Goal: Information Seeking & Learning: Check status

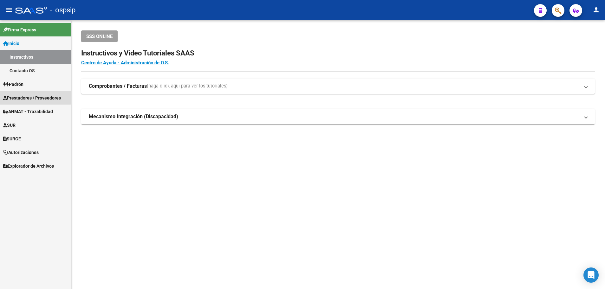
click at [31, 97] on span "Prestadores / Proveedores" at bounding box center [32, 98] width 58 height 7
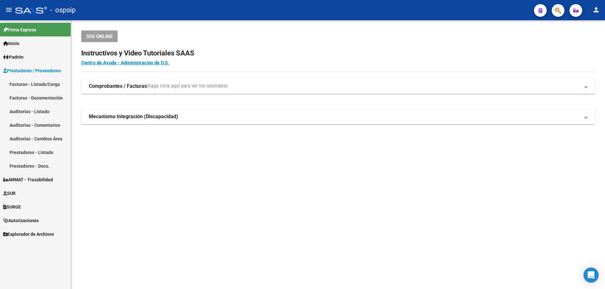
click at [49, 68] on span "Prestadores / Proveedores" at bounding box center [32, 70] width 58 height 7
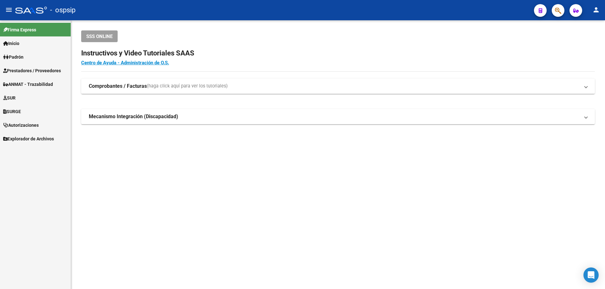
click at [49, 68] on span "Prestadores / Proveedores" at bounding box center [32, 70] width 58 height 7
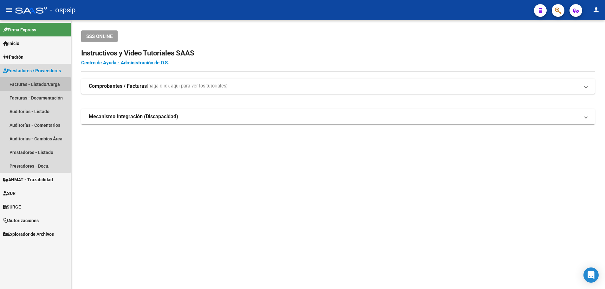
click at [31, 85] on link "Facturas - Listado/Carga" at bounding box center [35, 84] width 71 height 14
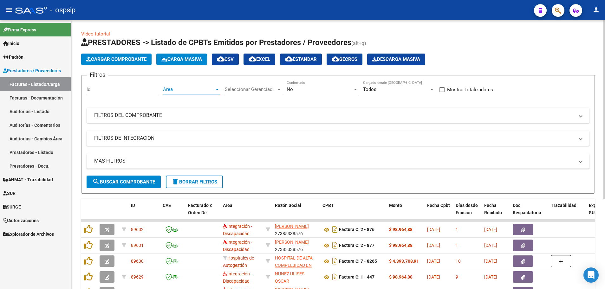
click at [216, 89] on div at bounding box center [217, 90] width 3 height 2
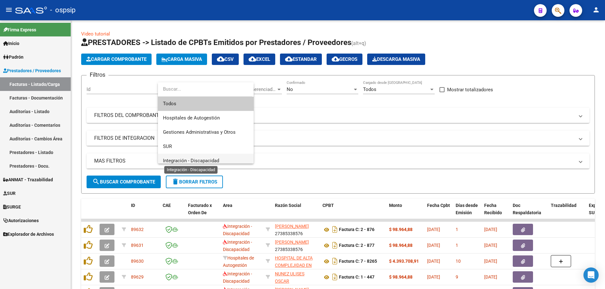
click at [213, 159] on span "Integración - Discapacidad" at bounding box center [191, 161] width 56 height 6
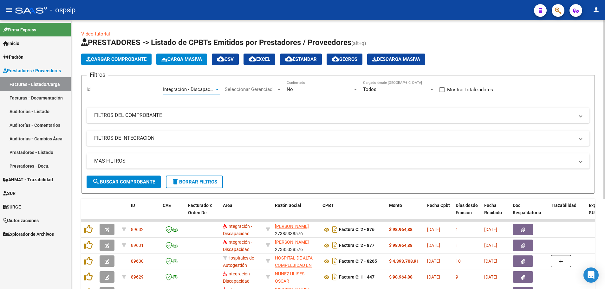
scroll to position [4, 0]
click at [356, 91] on div at bounding box center [356, 89] width 6 height 5
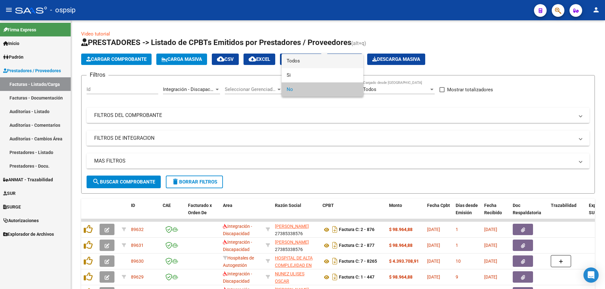
click at [345, 60] on span "Todos" at bounding box center [323, 61] width 72 height 14
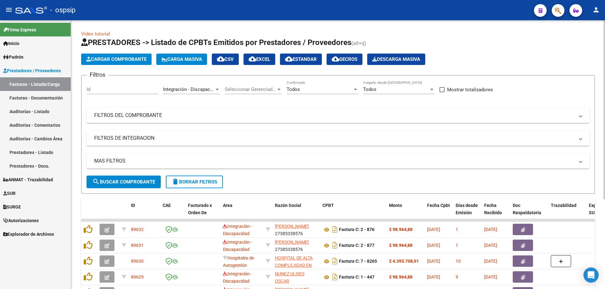
click at [111, 159] on mat-panel-title "MAS FILTROS" at bounding box center [334, 161] width 480 height 7
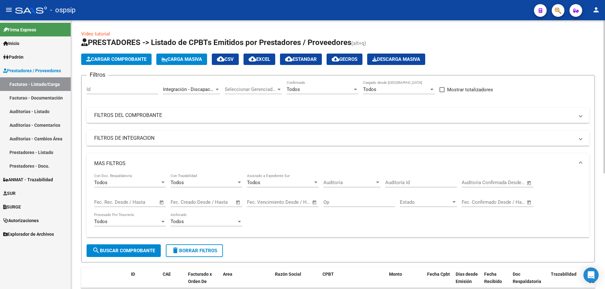
click at [162, 202] on span "Open calendar" at bounding box center [161, 202] width 15 height 15
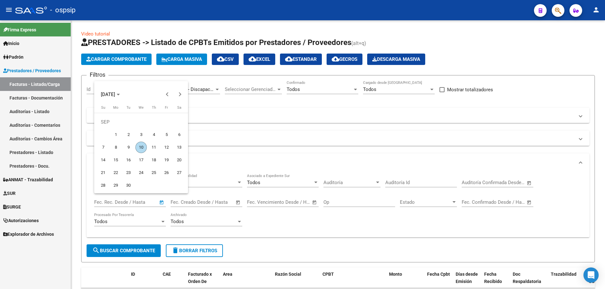
click at [128, 147] on span "9" at bounding box center [128, 147] width 11 height 11
type input "[DATE]"
click at [128, 147] on span "9" at bounding box center [128, 147] width 11 height 11
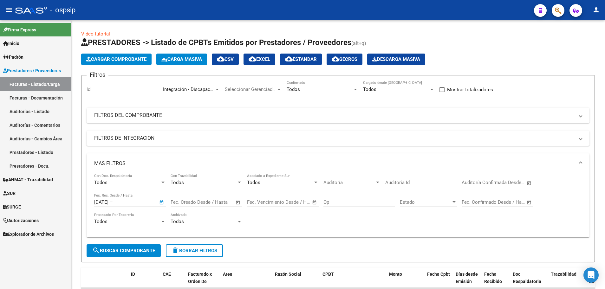
type input "[DATE]"
click at [135, 252] on span "search Buscar Comprobante" at bounding box center [123, 251] width 63 height 6
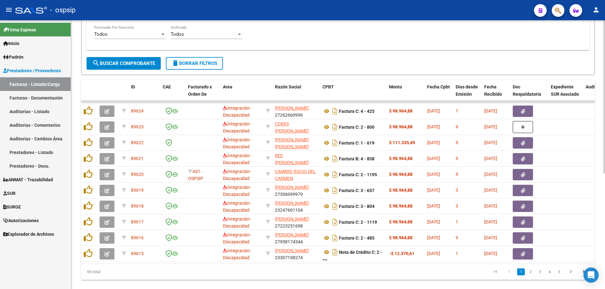
scroll to position [203, 0]
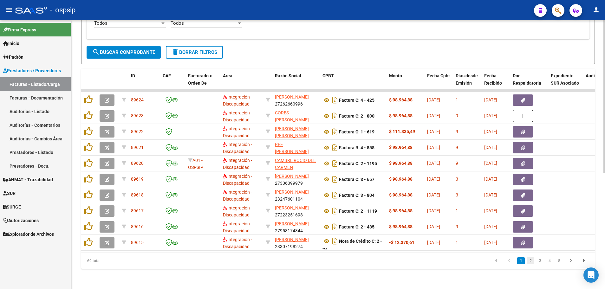
click at [530, 260] on link "2" at bounding box center [531, 261] width 8 height 7
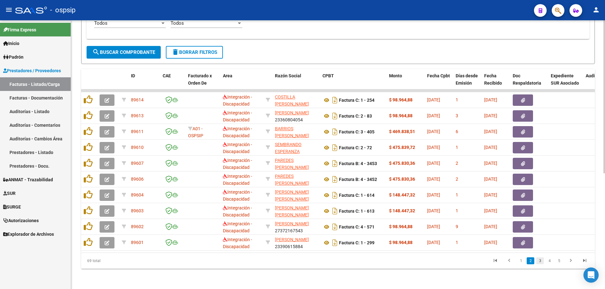
click at [540, 261] on link "3" at bounding box center [540, 261] width 8 height 7
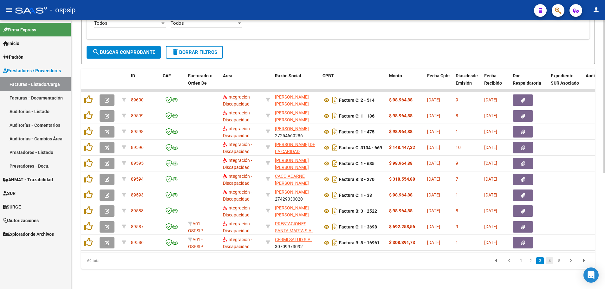
click at [550, 262] on link "4" at bounding box center [550, 261] width 8 height 7
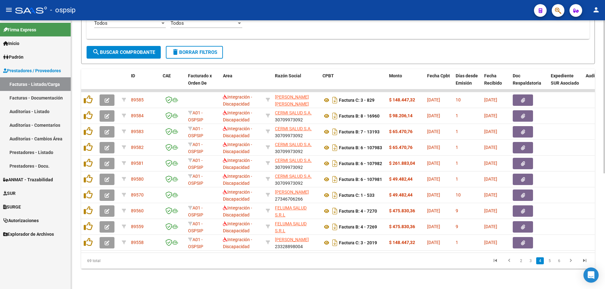
click at [550, 262] on link "5" at bounding box center [550, 261] width 8 height 7
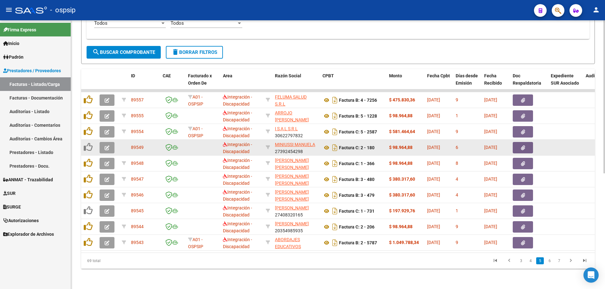
click at [103, 143] on button "button" at bounding box center [107, 147] width 15 height 11
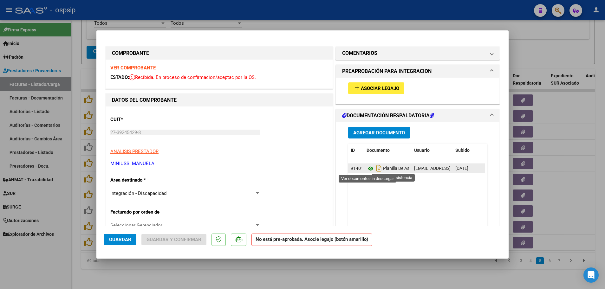
click at [367, 169] on icon at bounding box center [371, 169] width 8 height 8
click at [367, 170] on icon at bounding box center [371, 169] width 8 height 8
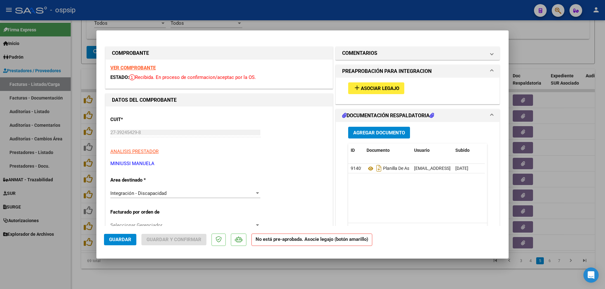
click at [144, 68] on strong "VER COMPROBANTE" at bounding box center [132, 68] width 45 height 6
click at [382, 85] on span "add Asociar Legajo" at bounding box center [376, 88] width 46 height 6
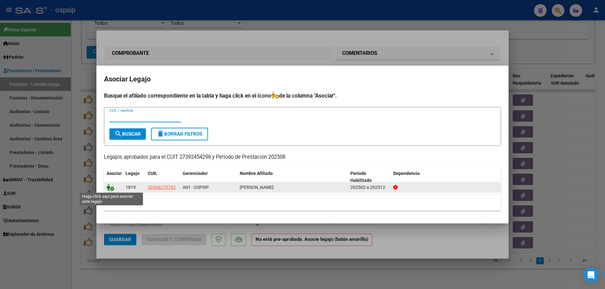
click at [114, 190] on icon at bounding box center [111, 187] width 8 height 7
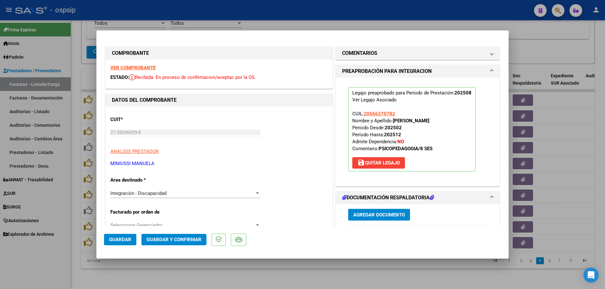
click at [120, 240] on span "Guardar" at bounding box center [120, 240] width 22 height 6
click at [75, 236] on div at bounding box center [302, 144] width 605 height 289
type input "$ 0,00"
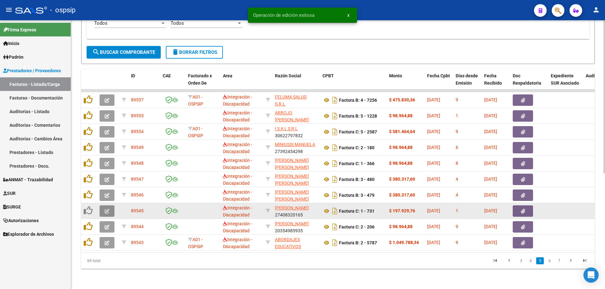
click at [103, 208] on button "button" at bounding box center [107, 211] width 15 height 11
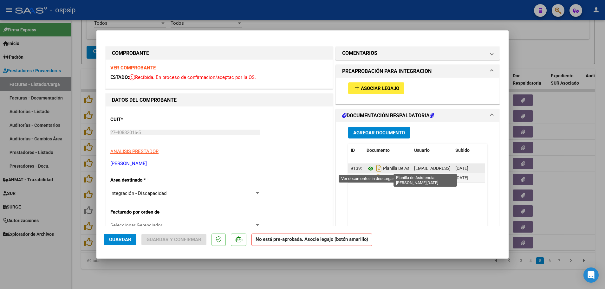
click at [368, 169] on icon at bounding box center [371, 169] width 8 height 8
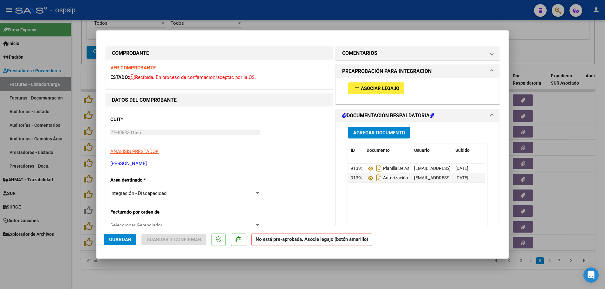
click at [120, 66] on strong "VER COMPROBANTE" at bounding box center [132, 68] width 45 height 6
click at [364, 88] on span "Asociar Legajo" at bounding box center [380, 89] width 38 height 6
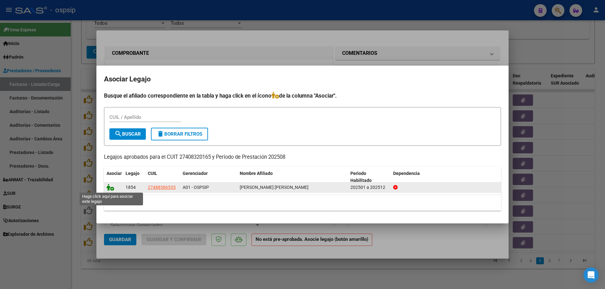
click at [112, 187] on icon at bounding box center [111, 187] width 8 height 7
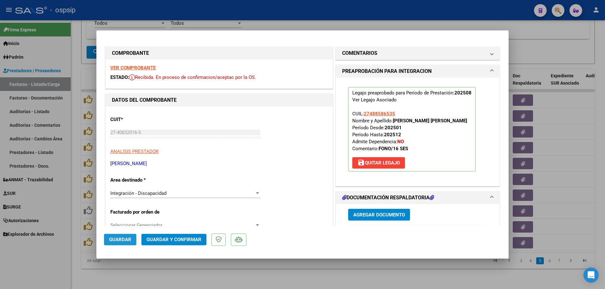
click at [121, 241] on span "Guardar" at bounding box center [120, 240] width 22 height 6
click at [72, 246] on div at bounding box center [302, 144] width 605 height 289
type input "$ 0,00"
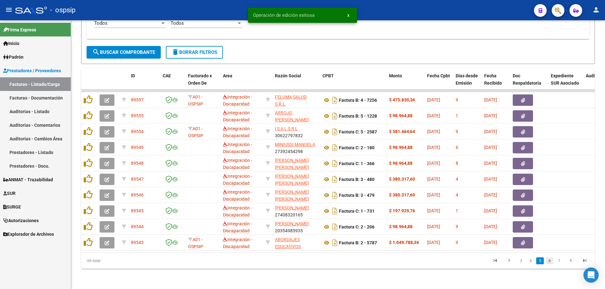
click at [550, 262] on link "6" at bounding box center [550, 261] width 8 height 7
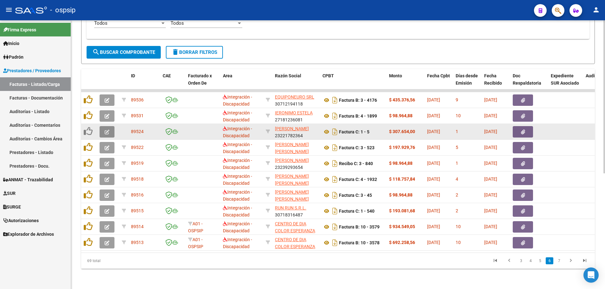
click at [102, 128] on button "button" at bounding box center [107, 131] width 15 height 11
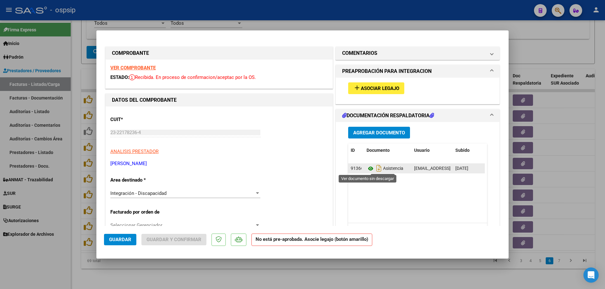
click at [370, 169] on icon at bounding box center [371, 169] width 8 height 8
click at [131, 67] on strong "VER COMPROBANTE" at bounding box center [132, 68] width 45 height 6
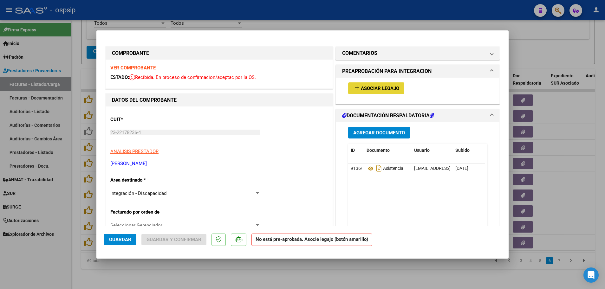
click at [385, 89] on span "Asociar Legajo" at bounding box center [380, 89] width 38 height 6
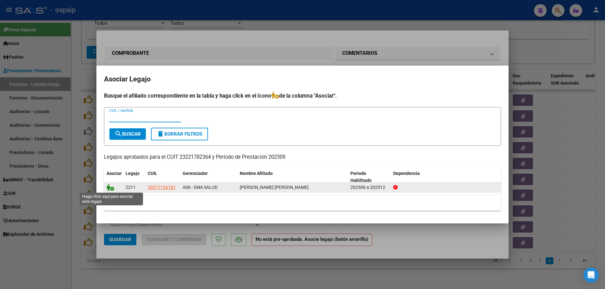
click at [113, 189] on icon at bounding box center [111, 187] width 8 height 7
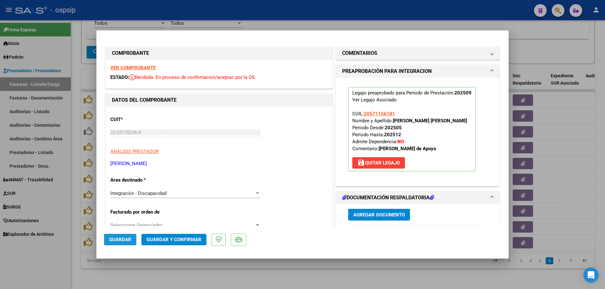
click at [112, 238] on span "Guardar" at bounding box center [120, 240] width 22 height 6
click at [77, 226] on div at bounding box center [302, 144] width 605 height 289
type input "$ 0,00"
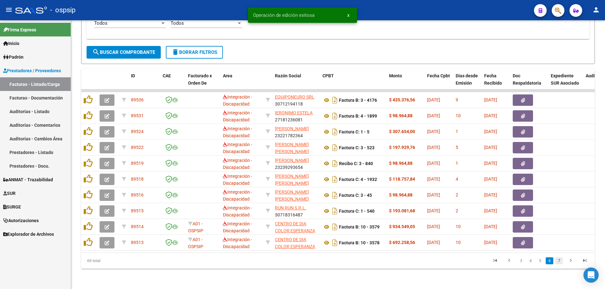
click at [560, 261] on link "7" at bounding box center [559, 261] width 8 height 7
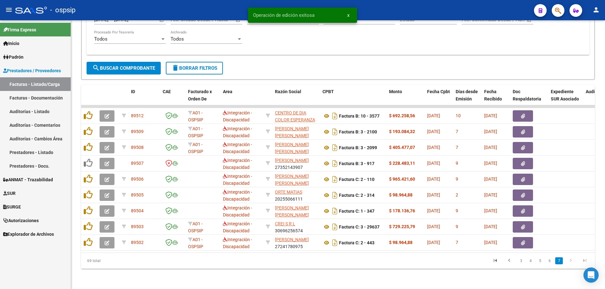
scroll to position [187, 0]
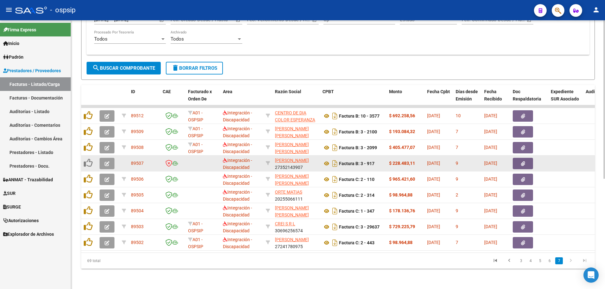
click at [101, 159] on button "button" at bounding box center [107, 163] width 15 height 11
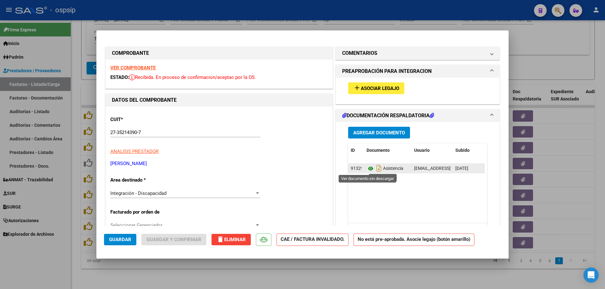
click at [369, 168] on icon at bounding box center [371, 169] width 8 height 8
click at [138, 67] on strong "VER COMPROBANTE" at bounding box center [132, 68] width 45 height 6
click at [364, 86] on span "Asociar Legajo" at bounding box center [380, 89] width 38 height 6
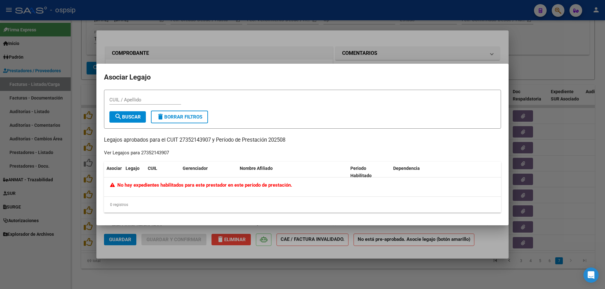
click at [76, 224] on div at bounding box center [302, 144] width 605 height 289
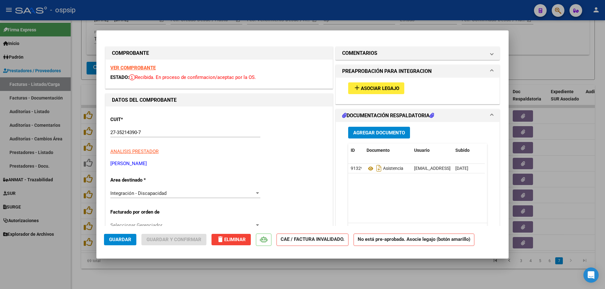
click at [122, 68] on strong "VER COMPROBANTE" at bounding box center [132, 68] width 45 height 6
click at [120, 241] on span "Guardar" at bounding box center [120, 240] width 22 height 6
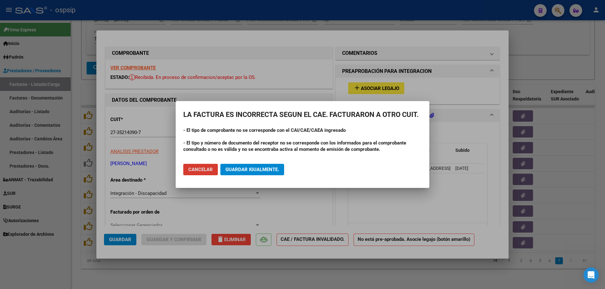
click at [203, 171] on span "Cancelar" at bounding box center [200, 170] width 24 height 6
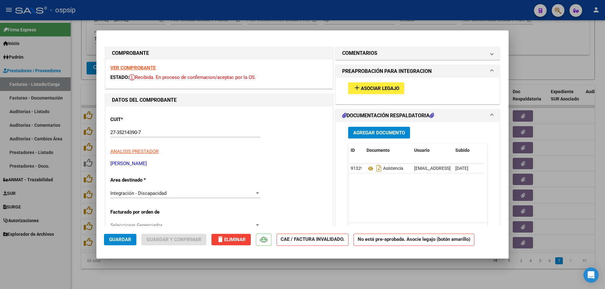
click at [71, 207] on div at bounding box center [302, 144] width 605 height 289
type input "$ 0,00"
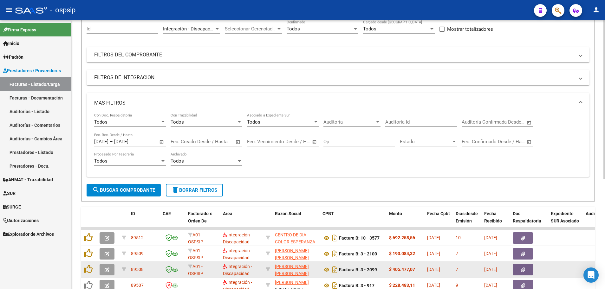
scroll to position [0, 0]
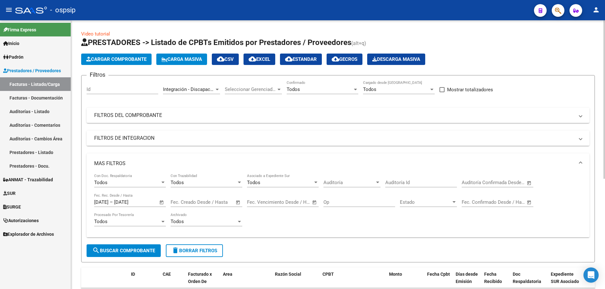
click at [353, 90] on div at bounding box center [356, 89] width 6 height 5
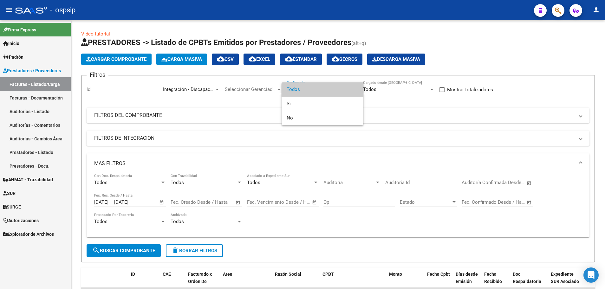
click at [350, 132] on div at bounding box center [302, 144] width 605 height 289
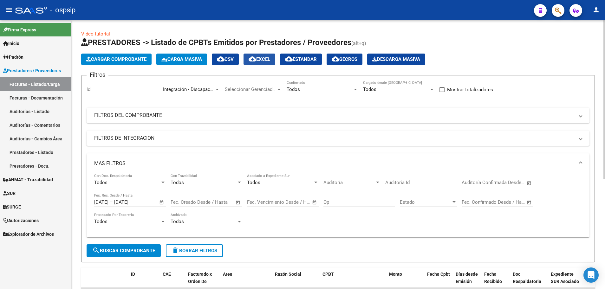
click at [267, 60] on span "cloud_download EXCEL" at bounding box center [260, 59] width 22 height 6
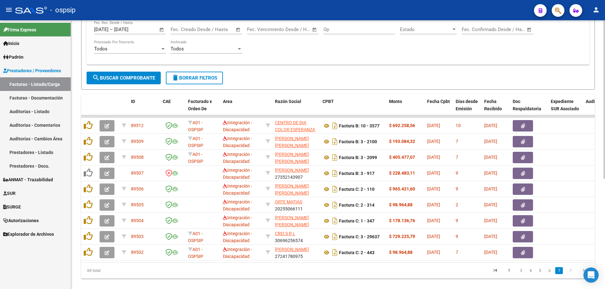
scroll to position [187, 0]
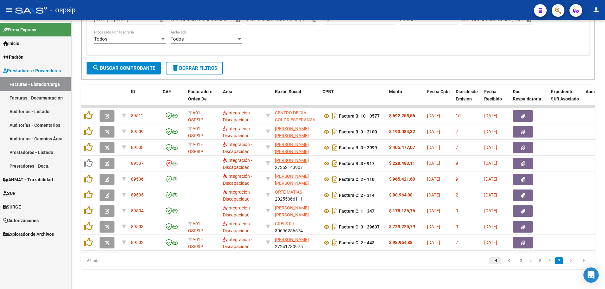
click at [496, 262] on icon "go to first page" at bounding box center [495, 262] width 8 height 8
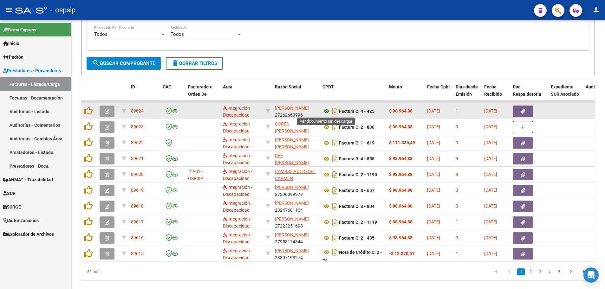
click at [327, 113] on icon at bounding box center [327, 112] width 8 height 8
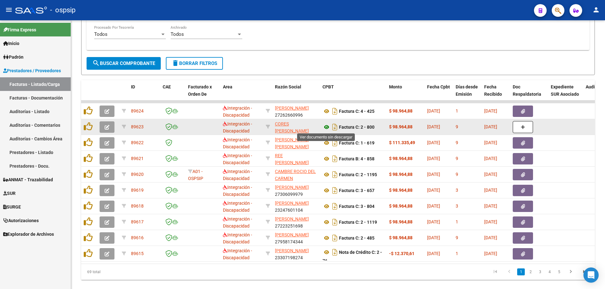
click at [326, 127] on icon at bounding box center [327, 127] width 8 height 8
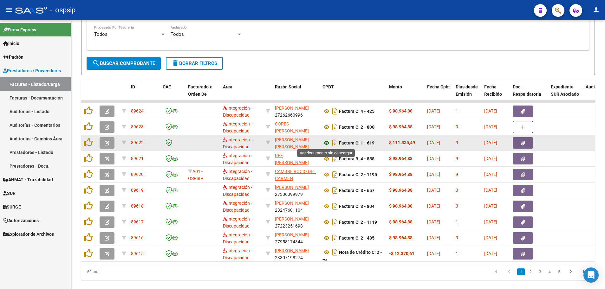
click at [326, 142] on icon at bounding box center [327, 143] width 8 height 8
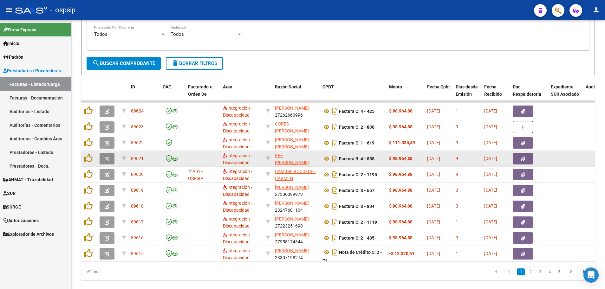
click at [111, 162] on button "button" at bounding box center [107, 158] width 15 height 11
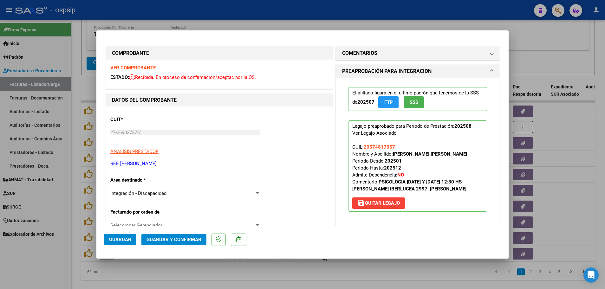
click at [146, 65] on strong "VER COMPROBANTE" at bounding box center [132, 68] width 45 height 6
click at [70, 166] on div at bounding box center [302, 144] width 605 height 289
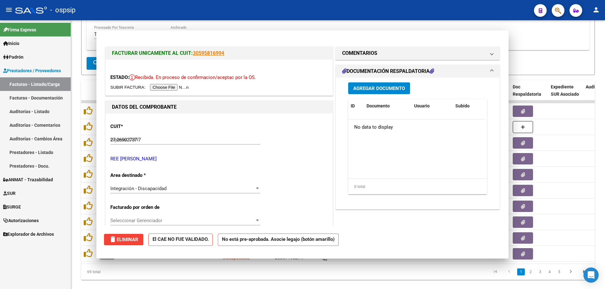
type input "$ 0,00"
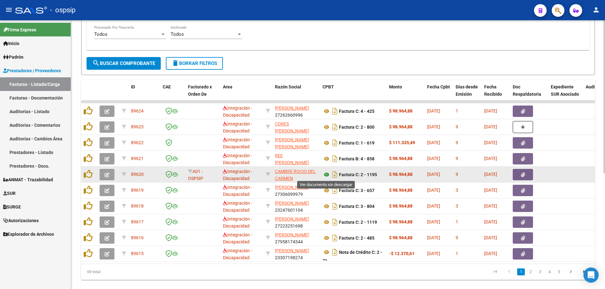
click at [325, 176] on icon at bounding box center [327, 175] width 8 height 8
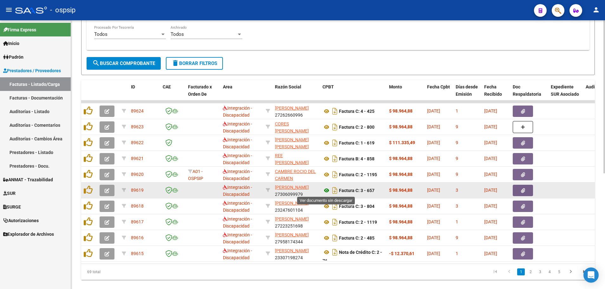
click at [326, 192] on icon at bounding box center [327, 191] width 8 height 8
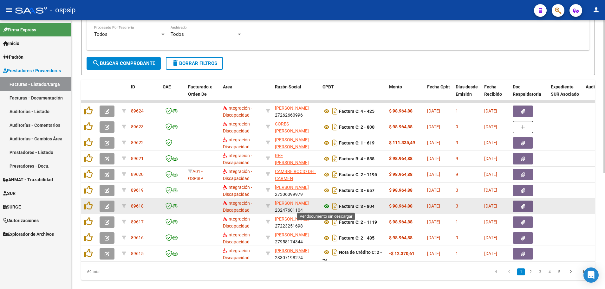
click at [325, 208] on icon at bounding box center [327, 207] width 8 height 8
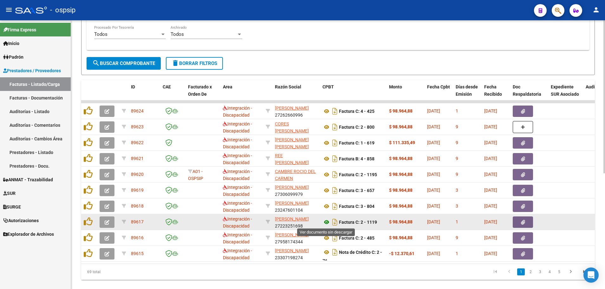
click at [326, 223] on icon at bounding box center [327, 223] width 8 height 8
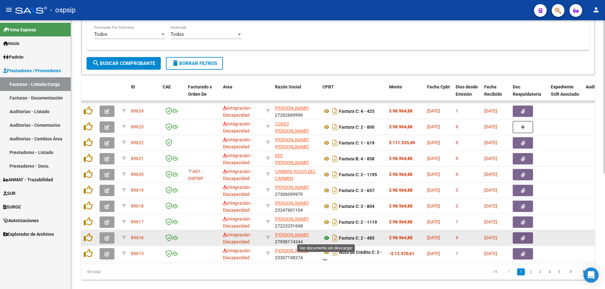
click at [328, 239] on icon at bounding box center [327, 238] width 8 height 8
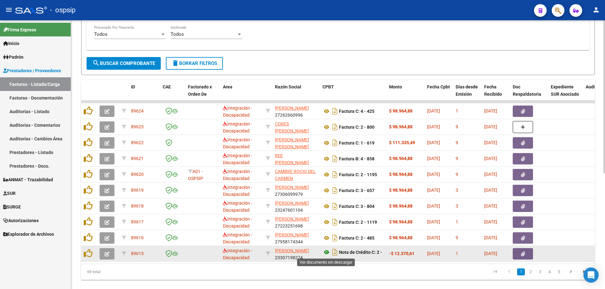
click at [325, 253] on icon at bounding box center [327, 253] width 8 height 8
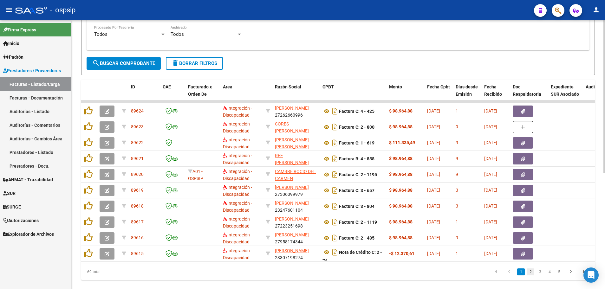
click at [531, 276] on link "2" at bounding box center [531, 272] width 8 height 7
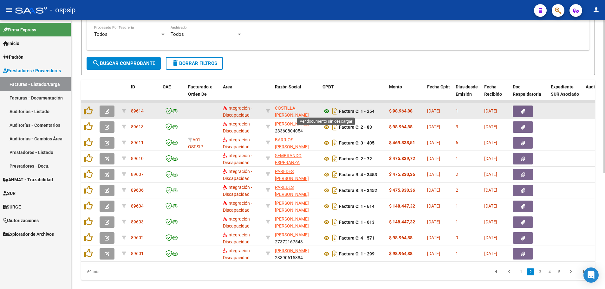
click at [327, 111] on icon at bounding box center [327, 112] width 8 height 8
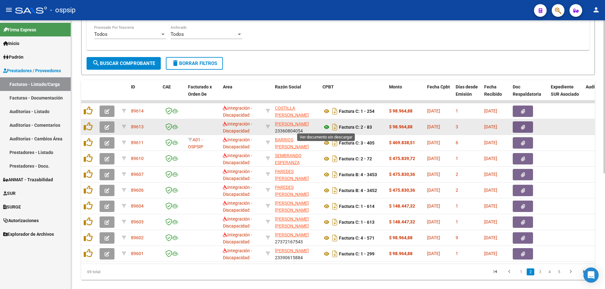
click at [324, 126] on icon at bounding box center [327, 127] width 8 height 8
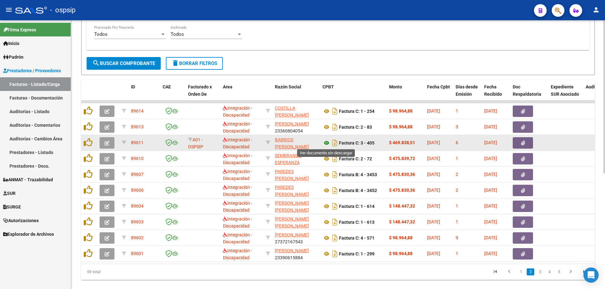
click at [327, 142] on icon at bounding box center [327, 143] width 8 height 8
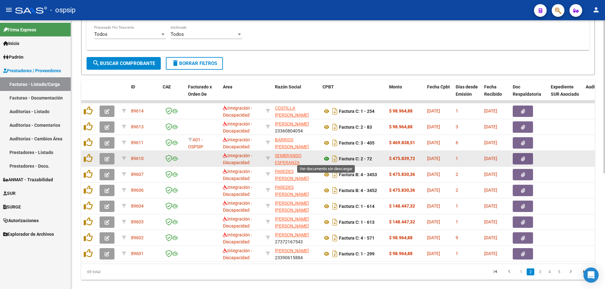
click at [326, 160] on icon at bounding box center [327, 159] width 8 height 8
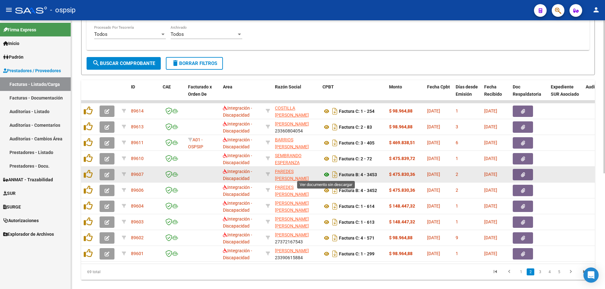
click at [326, 175] on icon at bounding box center [327, 175] width 8 height 8
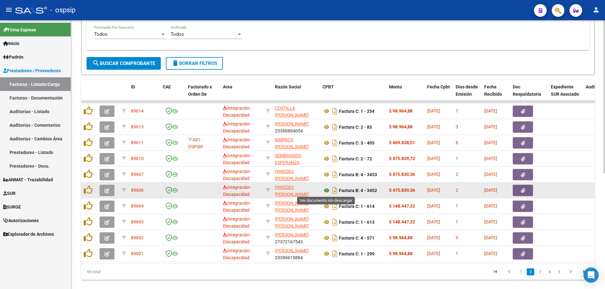
click at [326, 191] on icon at bounding box center [327, 191] width 8 height 8
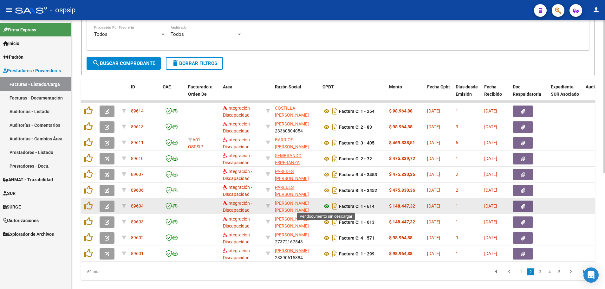
click at [326, 205] on icon at bounding box center [327, 207] width 8 height 8
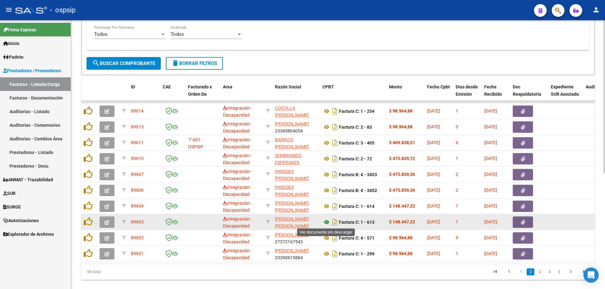
click at [325, 222] on icon at bounding box center [327, 223] width 8 height 8
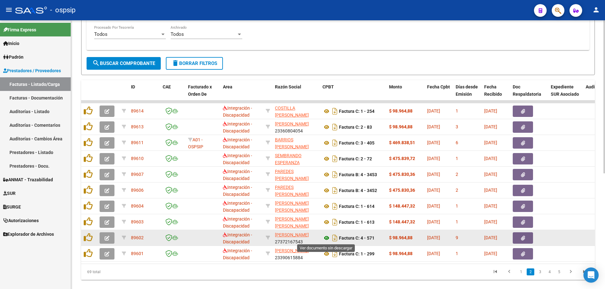
click at [327, 239] on icon at bounding box center [327, 238] width 8 height 8
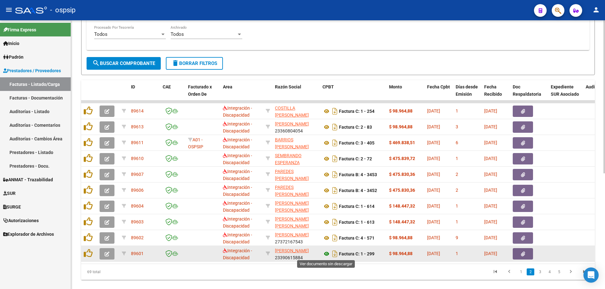
click at [328, 253] on icon at bounding box center [327, 254] width 8 height 8
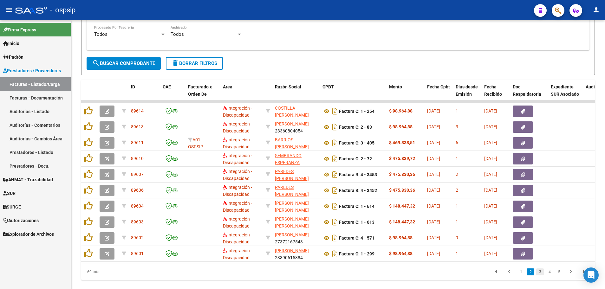
click at [539, 276] on link "3" at bounding box center [540, 272] width 8 height 7
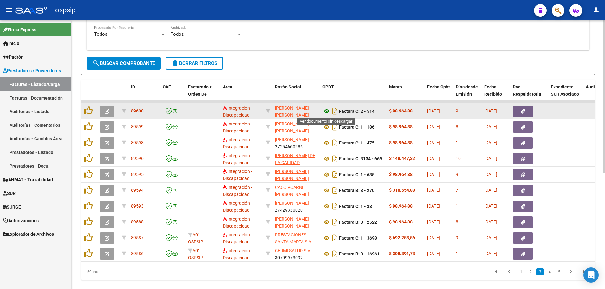
click at [329, 111] on icon at bounding box center [327, 112] width 8 height 8
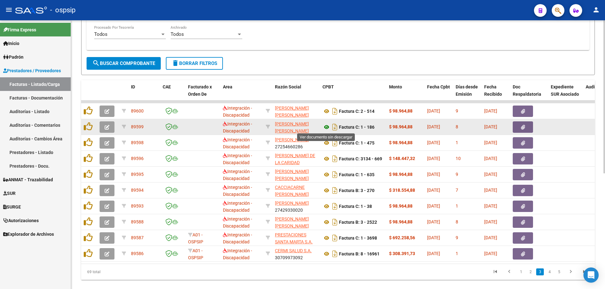
click at [327, 127] on icon at bounding box center [327, 127] width 8 height 8
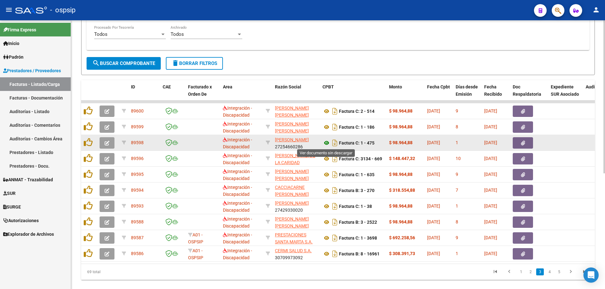
click at [327, 142] on icon at bounding box center [327, 143] width 8 height 8
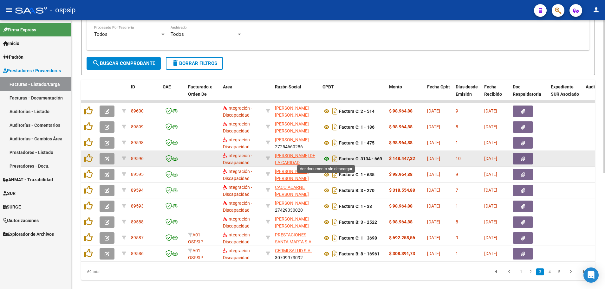
click at [326, 158] on icon at bounding box center [327, 159] width 8 height 8
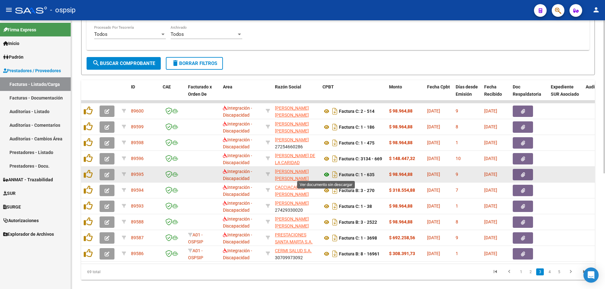
click at [324, 175] on icon at bounding box center [327, 175] width 8 height 8
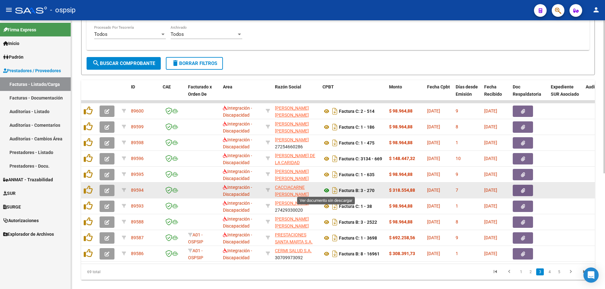
click at [326, 191] on icon at bounding box center [327, 191] width 8 height 8
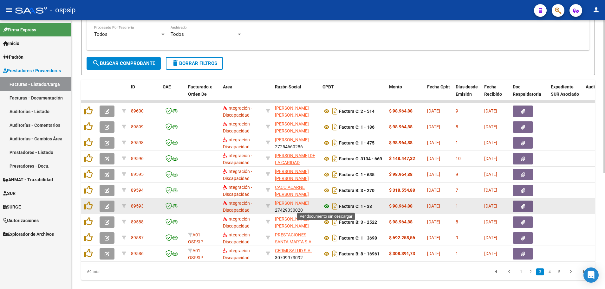
click at [326, 206] on icon at bounding box center [327, 207] width 8 height 8
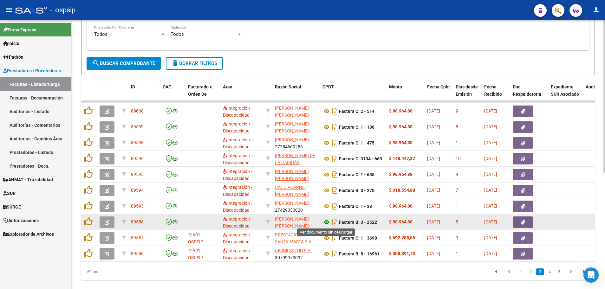
click at [327, 223] on icon at bounding box center [327, 223] width 8 height 8
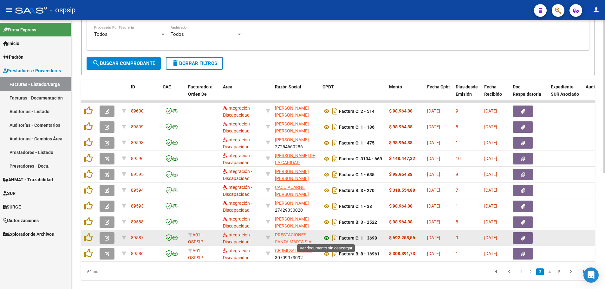
click at [326, 236] on icon at bounding box center [327, 238] width 8 height 8
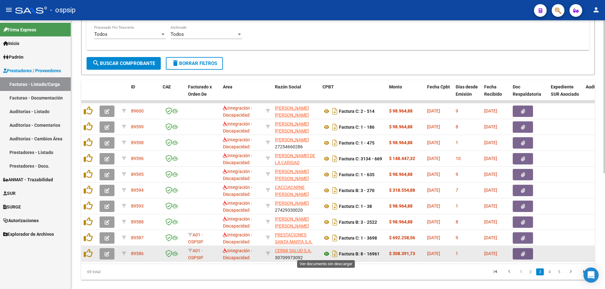
click at [326, 254] on icon at bounding box center [327, 254] width 8 height 8
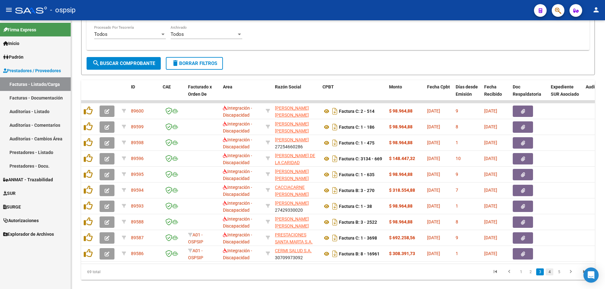
click at [551, 276] on link "4" at bounding box center [550, 272] width 8 height 7
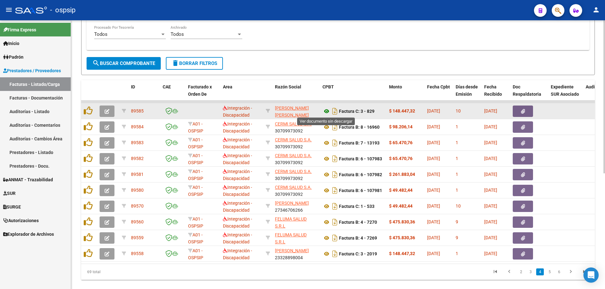
click at [325, 110] on icon at bounding box center [327, 112] width 8 height 8
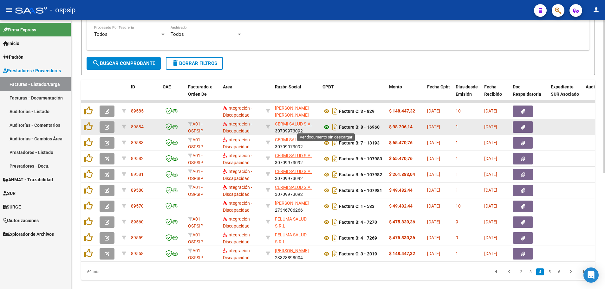
click at [327, 127] on icon at bounding box center [327, 127] width 8 height 8
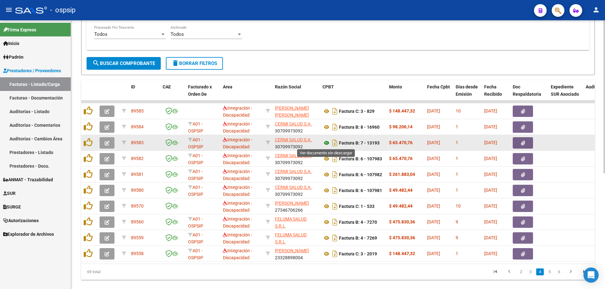
click at [325, 143] on icon at bounding box center [327, 143] width 8 height 8
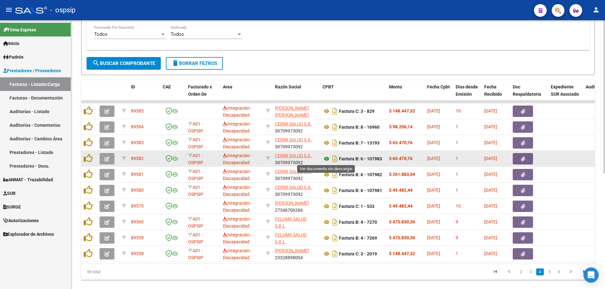
click at [325, 159] on icon at bounding box center [327, 159] width 8 height 8
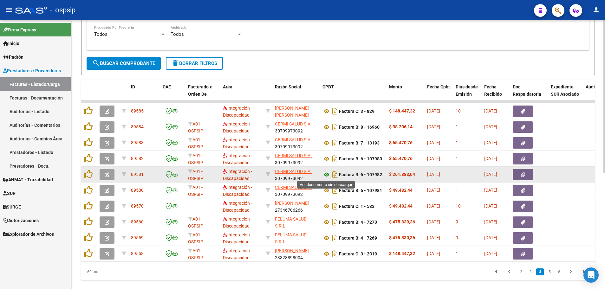
click at [324, 173] on icon at bounding box center [327, 175] width 8 height 8
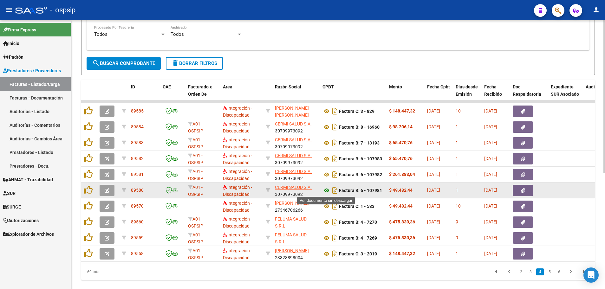
click at [326, 192] on icon at bounding box center [327, 191] width 8 height 8
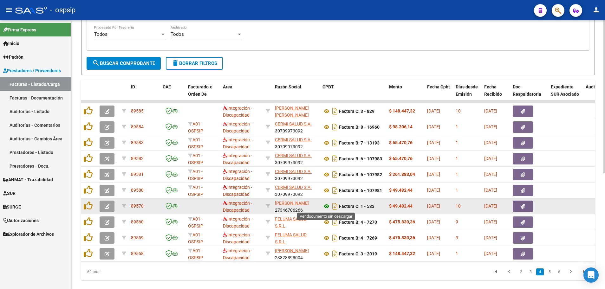
click at [325, 205] on icon at bounding box center [327, 207] width 8 height 8
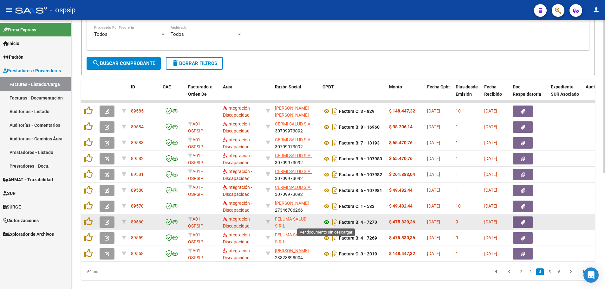
click at [325, 224] on icon at bounding box center [327, 223] width 8 height 8
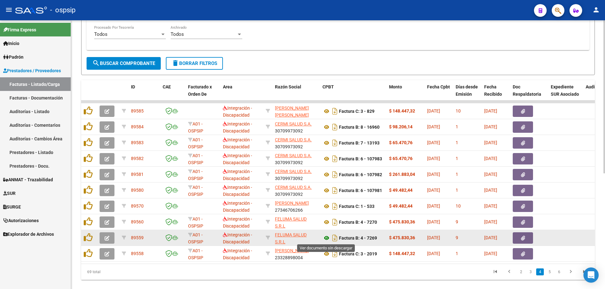
click at [326, 238] on icon at bounding box center [327, 238] width 8 height 8
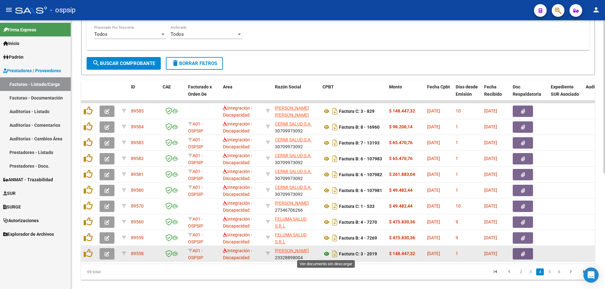
click at [325, 254] on icon at bounding box center [327, 254] width 8 height 8
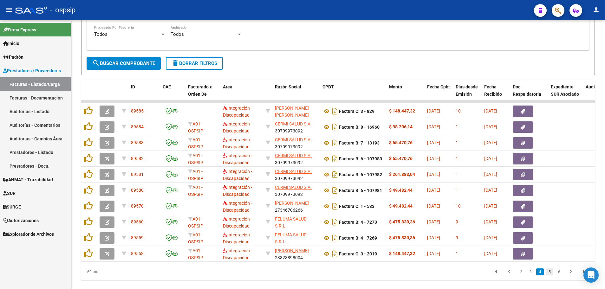
click at [551, 276] on link "5" at bounding box center [550, 272] width 8 height 7
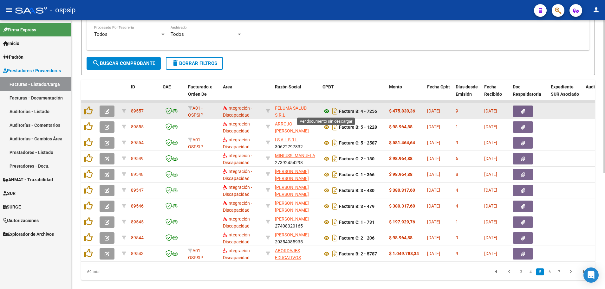
click at [326, 110] on icon at bounding box center [327, 112] width 8 height 8
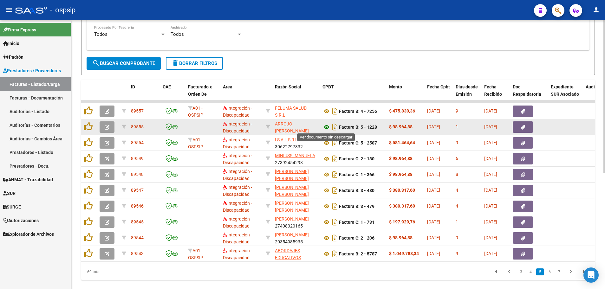
click at [324, 128] on icon at bounding box center [327, 127] width 8 height 8
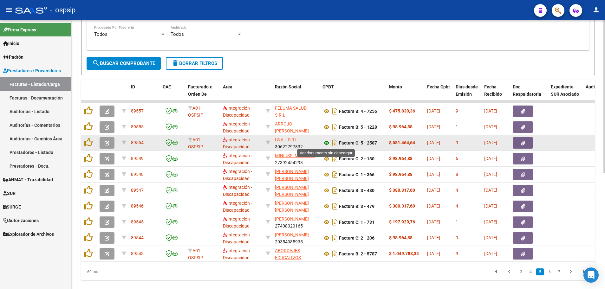
click at [324, 143] on icon at bounding box center [327, 143] width 8 height 8
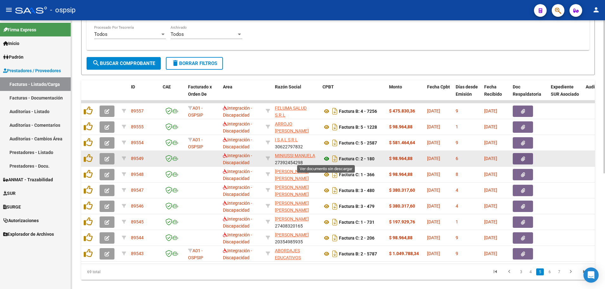
click at [326, 161] on icon at bounding box center [327, 159] width 8 height 8
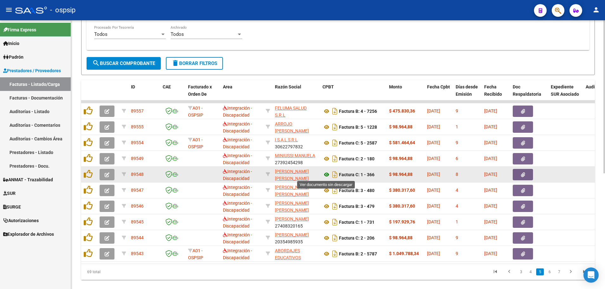
click at [325, 174] on icon at bounding box center [327, 175] width 8 height 8
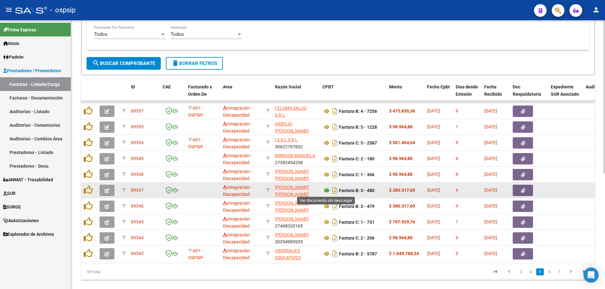
click at [325, 192] on icon at bounding box center [327, 191] width 8 height 8
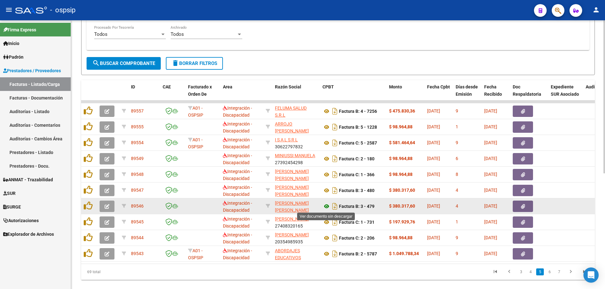
click at [326, 207] on icon at bounding box center [327, 207] width 8 height 8
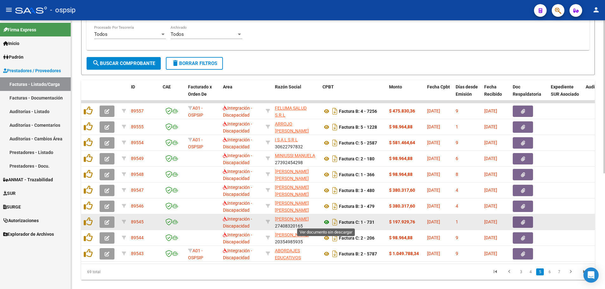
click at [326, 223] on icon at bounding box center [327, 223] width 8 height 8
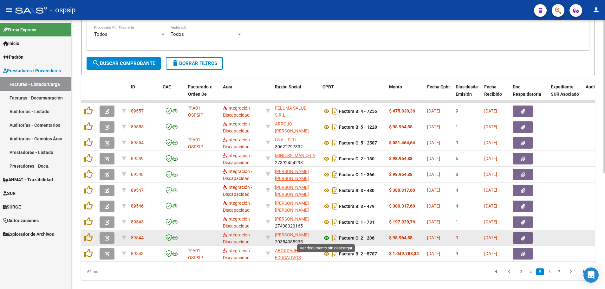
click at [326, 239] on icon at bounding box center [327, 238] width 8 height 8
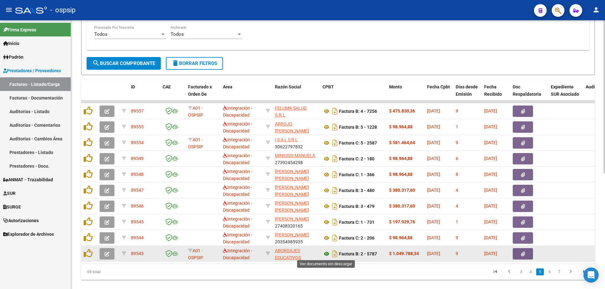
click at [327, 252] on icon at bounding box center [327, 254] width 8 height 8
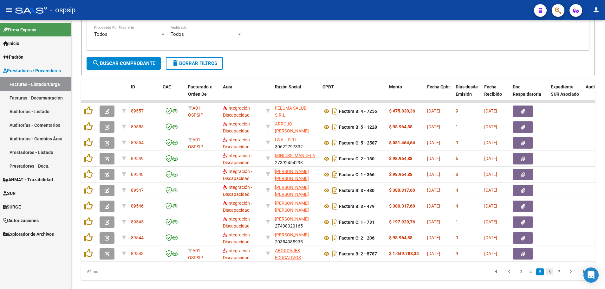
click at [551, 276] on link "6" at bounding box center [550, 272] width 8 height 7
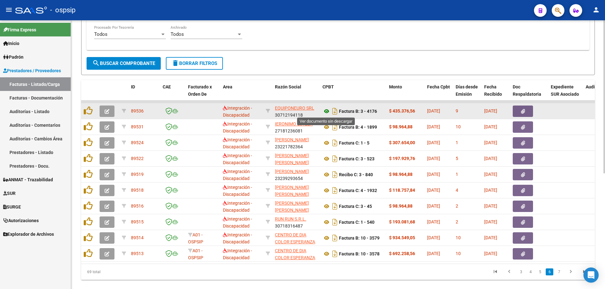
click at [326, 114] on icon at bounding box center [327, 112] width 8 height 8
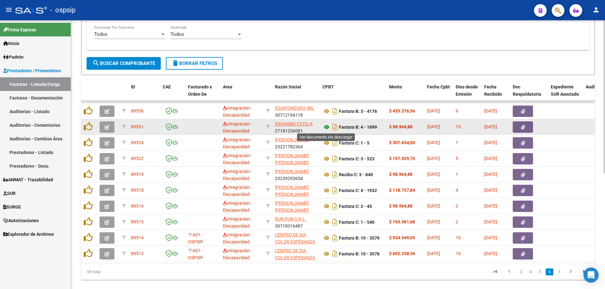
click at [327, 128] on icon at bounding box center [327, 127] width 8 height 8
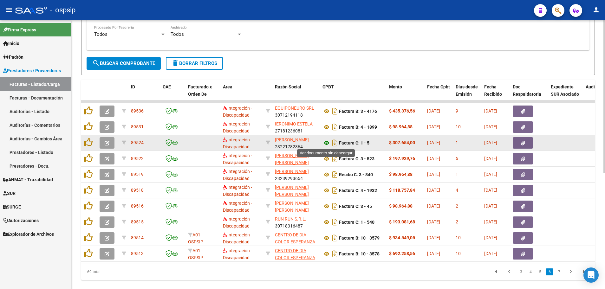
click at [325, 143] on icon at bounding box center [327, 143] width 8 height 8
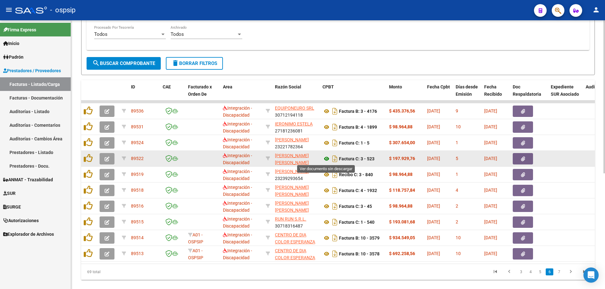
click at [327, 159] on icon at bounding box center [327, 159] width 8 height 8
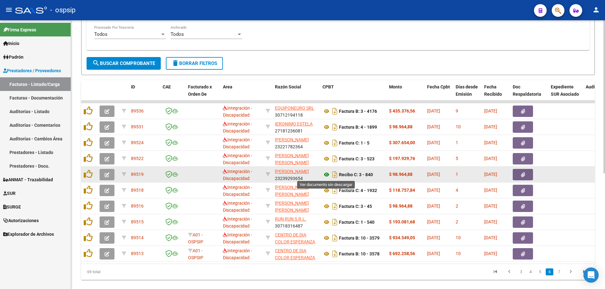
click at [325, 175] on icon at bounding box center [327, 175] width 8 height 8
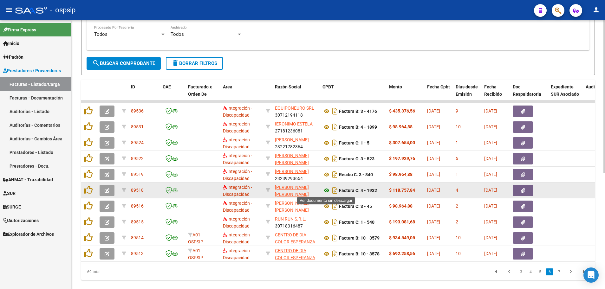
click at [327, 192] on icon at bounding box center [327, 191] width 8 height 8
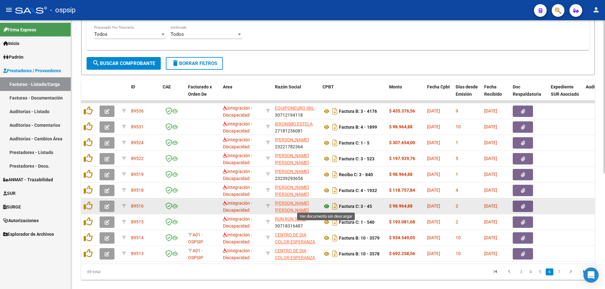
click at [324, 206] on icon at bounding box center [327, 207] width 8 height 8
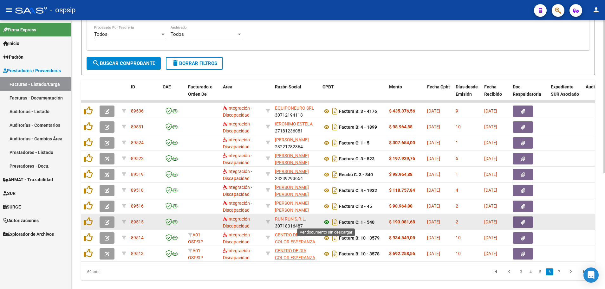
click at [326, 224] on icon at bounding box center [327, 223] width 8 height 8
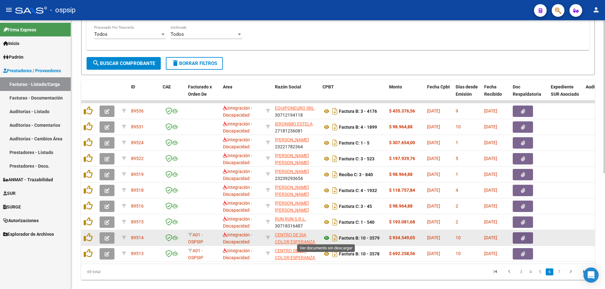
click at [326, 239] on icon at bounding box center [327, 238] width 8 height 8
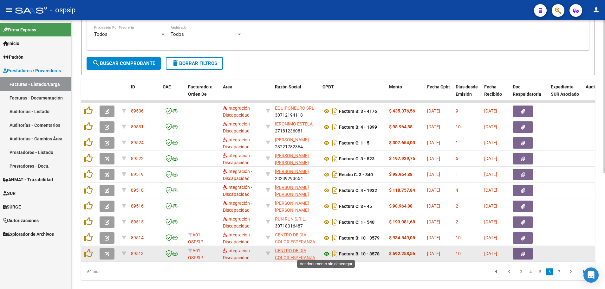
click at [325, 255] on icon at bounding box center [327, 254] width 8 height 8
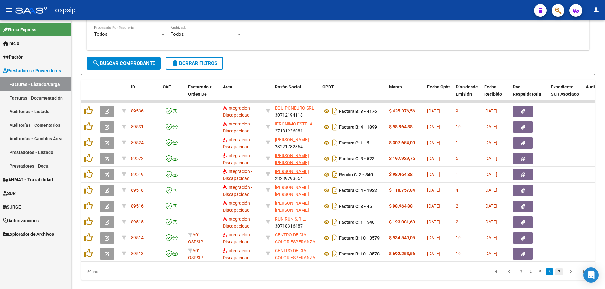
click at [561, 276] on link "7" at bounding box center [559, 272] width 8 height 7
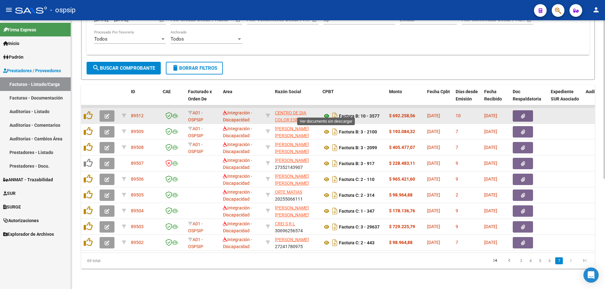
click at [326, 112] on icon at bounding box center [327, 116] width 8 height 8
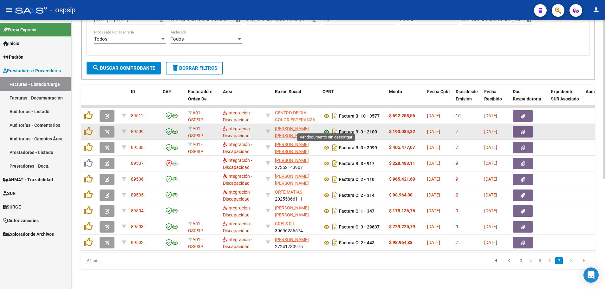
click at [326, 128] on icon at bounding box center [327, 132] width 8 height 8
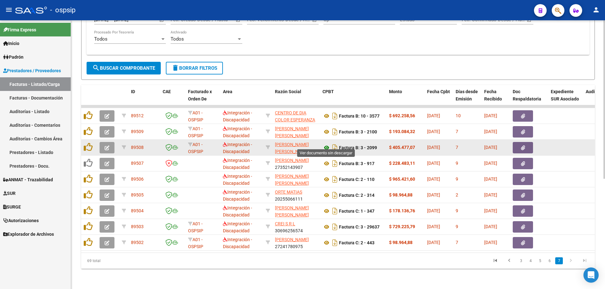
click at [324, 144] on icon at bounding box center [327, 148] width 8 height 8
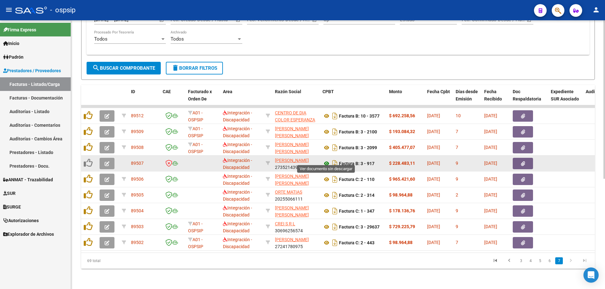
click at [325, 162] on icon at bounding box center [327, 164] width 8 height 8
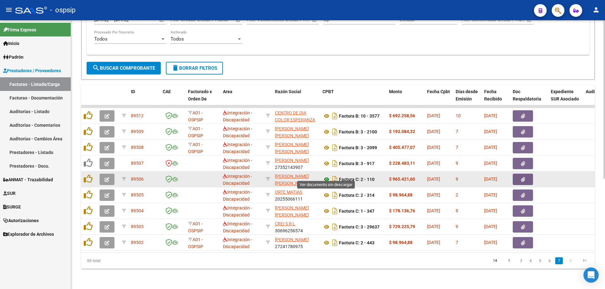
click at [326, 176] on icon at bounding box center [327, 180] width 8 height 8
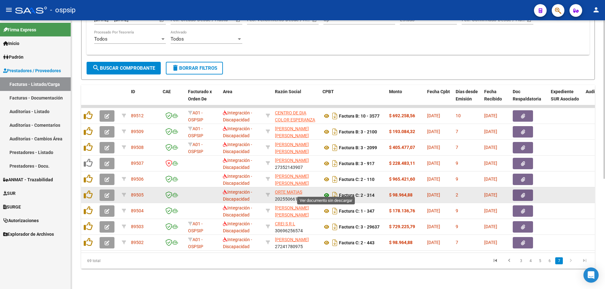
click at [328, 192] on icon at bounding box center [327, 196] width 8 height 8
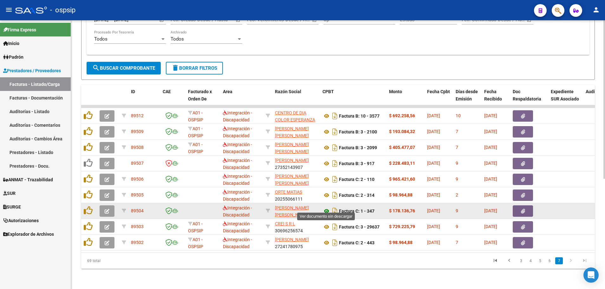
click at [326, 207] on icon at bounding box center [327, 211] width 8 height 8
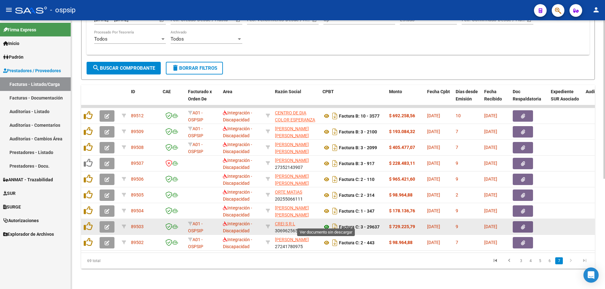
click at [326, 224] on icon at bounding box center [327, 227] width 8 height 8
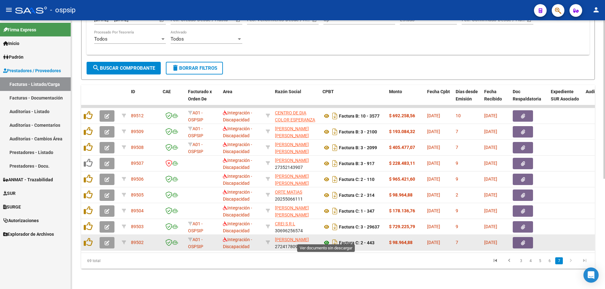
click at [325, 239] on icon at bounding box center [327, 243] width 8 height 8
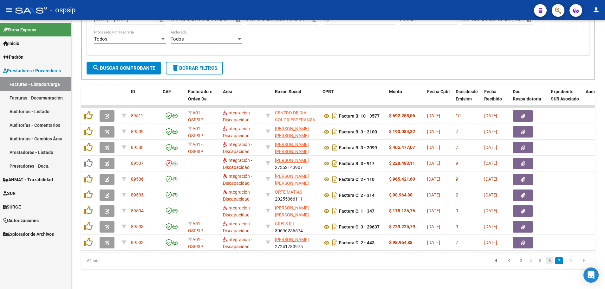
click at [549, 264] on link "6" at bounding box center [550, 261] width 8 height 7
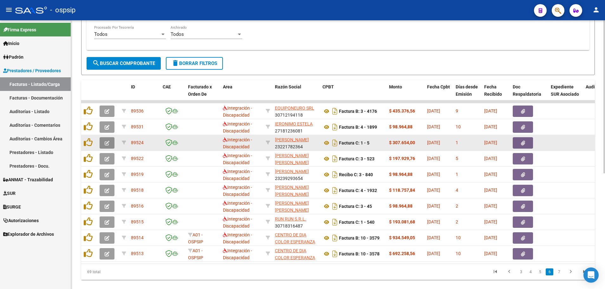
click at [105, 144] on icon "button" at bounding box center [107, 143] width 5 height 5
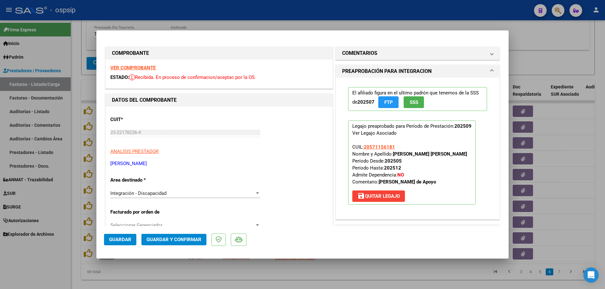
click at [136, 70] on strong "VER COMPROBANTE" at bounding box center [132, 68] width 45 height 6
click at [73, 110] on div at bounding box center [302, 144] width 605 height 289
type input "$ 0,00"
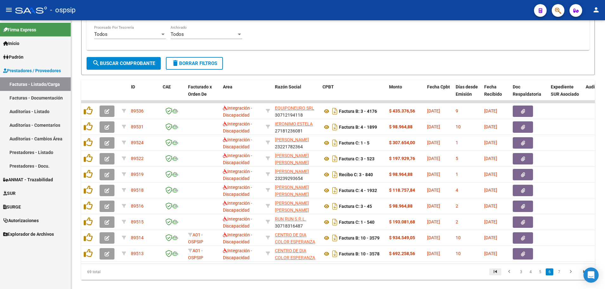
click at [497, 277] on icon "go to first page" at bounding box center [495, 273] width 8 height 8
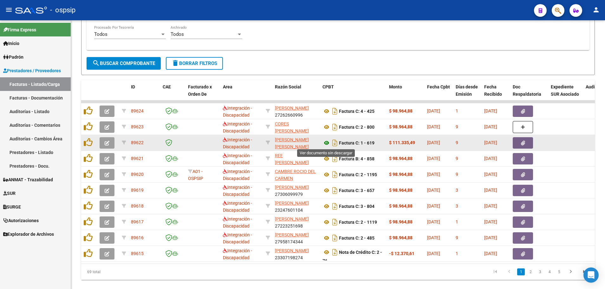
click at [328, 140] on icon at bounding box center [327, 143] width 8 height 8
click at [103, 147] on button "button" at bounding box center [107, 142] width 15 height 11
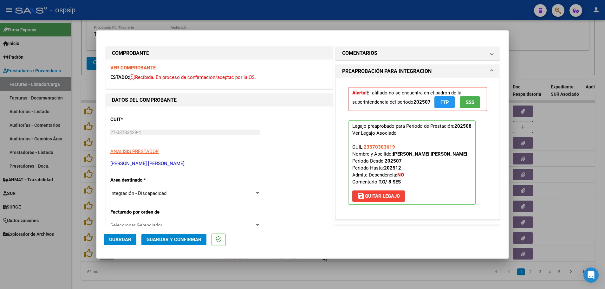
click at [131, 65] on strong "VER COMPROBANTE" at bounding box center [132, 68] width 45 height 6
click at [129, 67] on strong "VER COMPROBANTE" at bounding box center [132, 68] width 45 height 6
click at [73, 140] on div at bounding box center [302, 144] width 605 height 289
type input "$ 0,00"
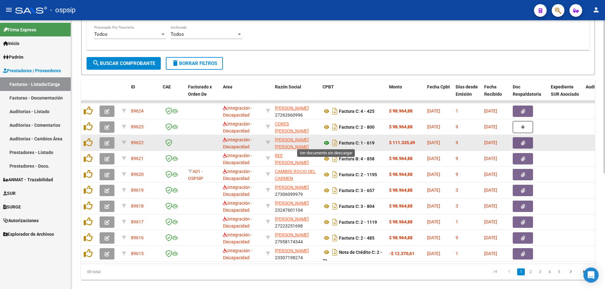
click at [326, 144] on icon at bounding box center [327, 143] width 8 height 8
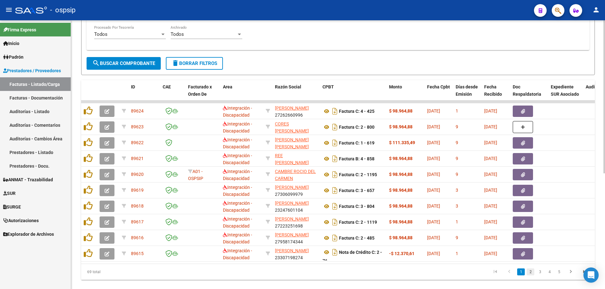
click at [532, 276] on link "2" at bounding box center [531, 272] width 8 height 7
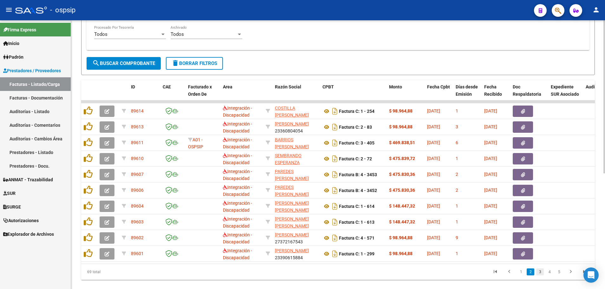
click at [540, 275] on link "3" at bounding box center [540, 272] width 8 height 7
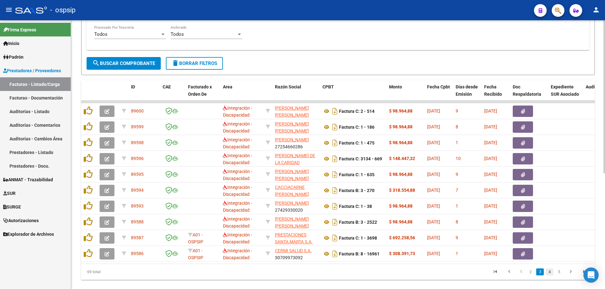
click at [548, 276] on link "4" at bounding box center [550, 272] width 8 height 7
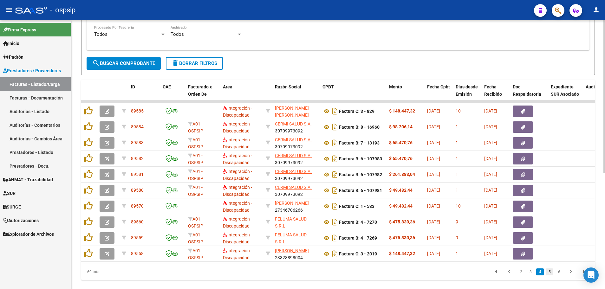
click at [552, 276] on link "5" at bounding box center [550, 272] width 8 height 7
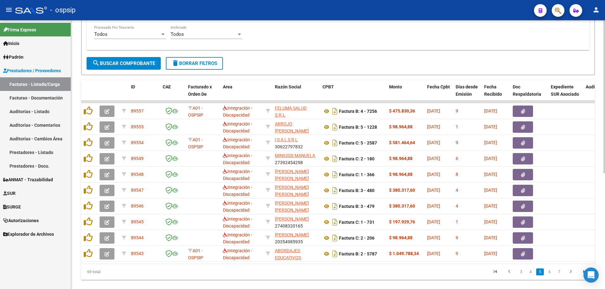
click at [552, 276] on link "6" at bounding box center [550, 272] width 8 height 7
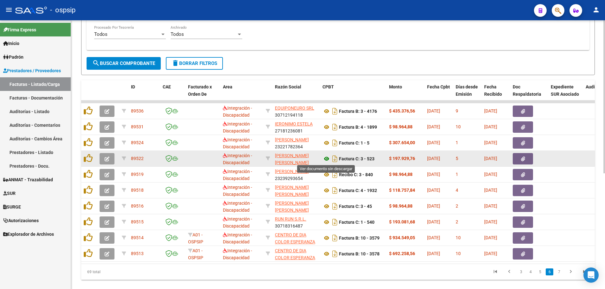
click at [328, 158] on icon at bounding box center [327, 159] width 8 height 8
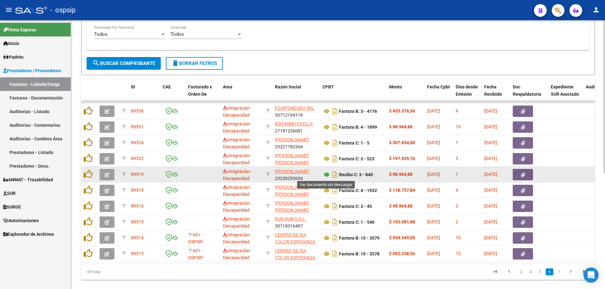
click at [326, 175] on icon at bounding box center [327, 175] width 8 height 8
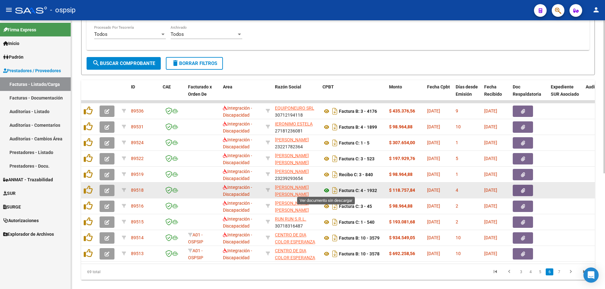
click at [327, 189] on icon at bounding box center [327, 191] width 8 height 8
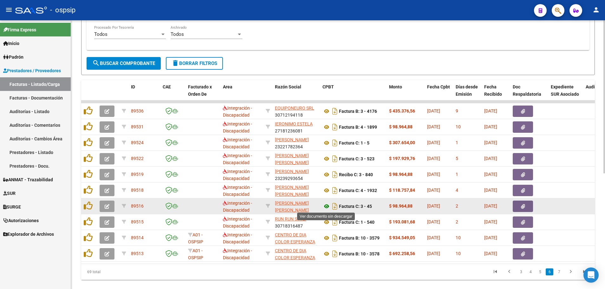
click at [327, 206] on icon at bounding box center [327, 207] width 8 height 8
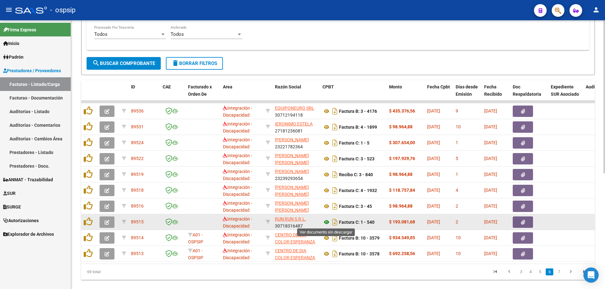
click at [327, 221] on icon at bounding box center [327, 223] width 8 height 8
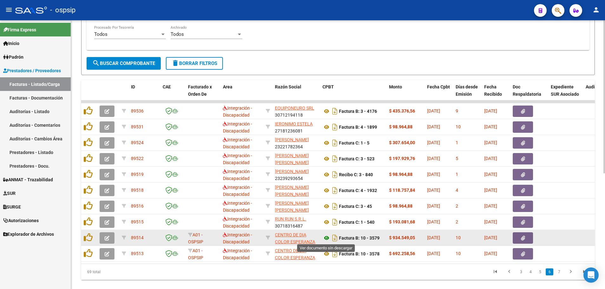
click at [326, 238] on icon at bounding box center [327, 238] width 8 height 8
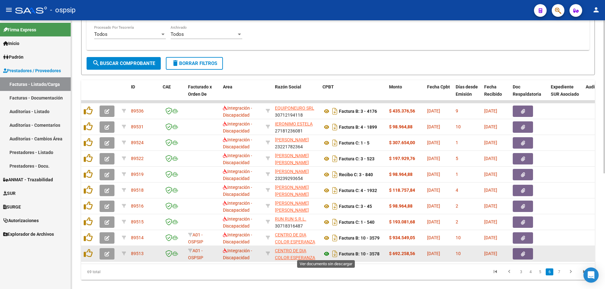
click at [328, 254] on icon at bounding box center [327, 254] width 8 height 8
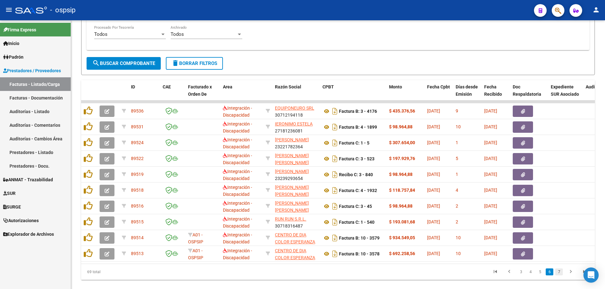
click at [559, 276] on link "7" at bounding box center [559, 272] width 8 height 7
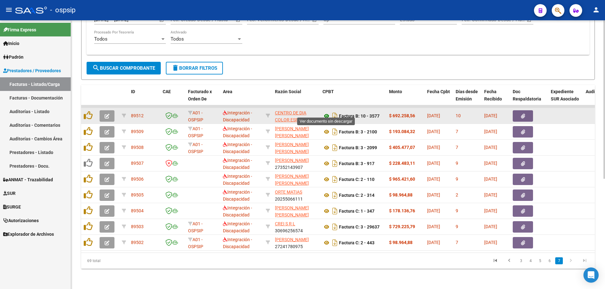
click at [325, 113] on icon at bounding box center [327, 116] width 8 height 8
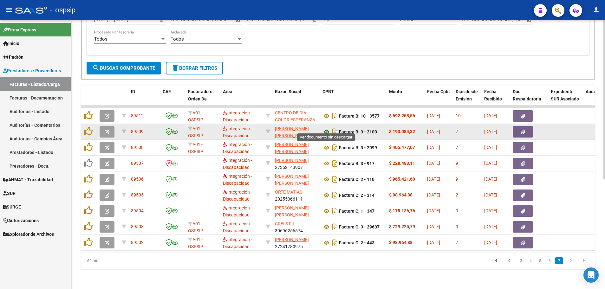
click at [328, 128] on icon at bounding box center [327, 132] width 8 height 8
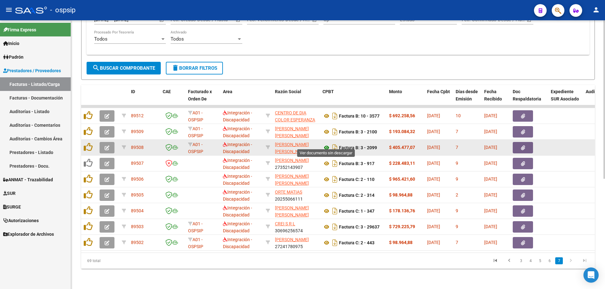
click at [324, 144] on icon at bounding box center [327, 148] width 8 height 8
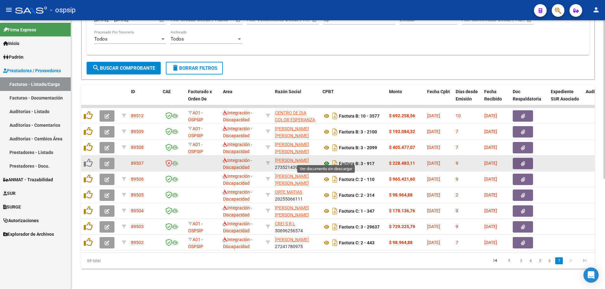
click at [326, 160] on icon at bounding box center [327, 164] width 8 height 8
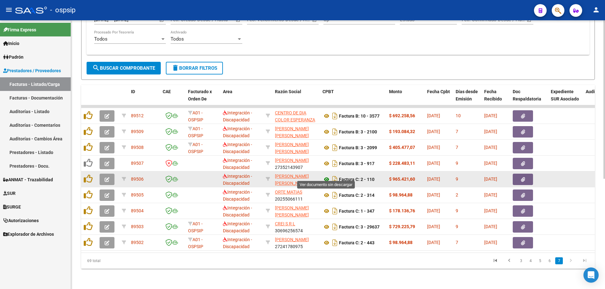
click at [328, 176] on icon at bounding box center [327, 180] width 8 height 8
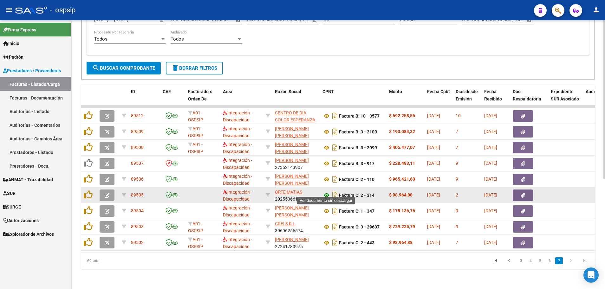
click at [326, 192] on icon at bounding box center [327, 196] width 8 height 8
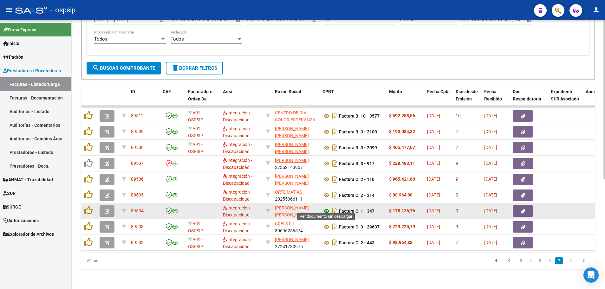
click at [326, 207] on icon at bounding box center [327, 211] width 8 height 8
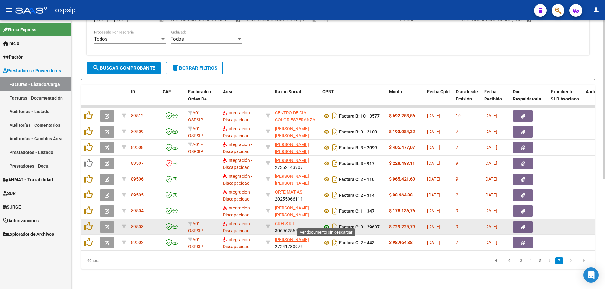
click at [326, 223] on icon at bounding box center [327, 227] width 8 height 8
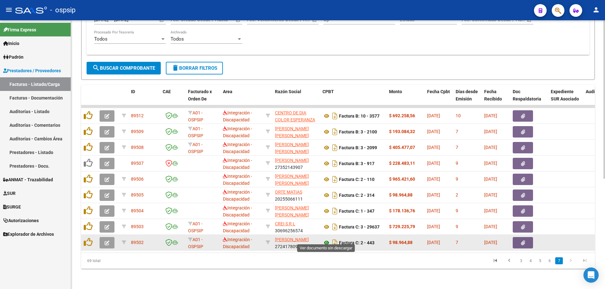
click at [325, 239] on icon at bounding box center [327, 243] width 8 height 8
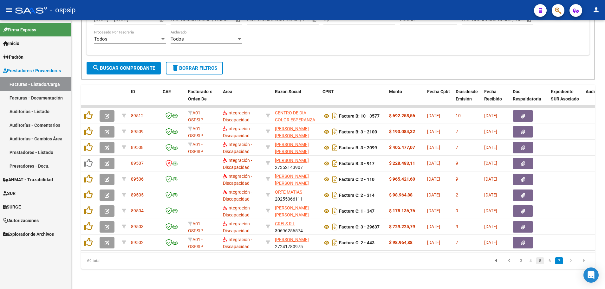
click at [539, 262] on link "5" at bounding box center [540, 261] width 8 height 7
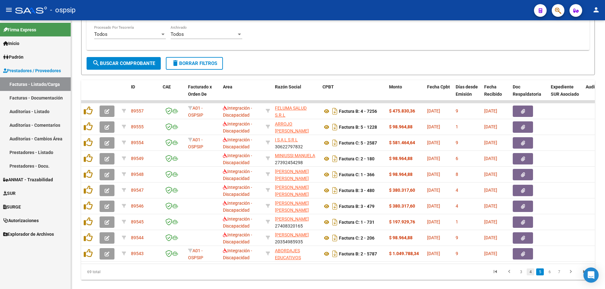
click at [531, 276] on link "4" at bounding box center [531, 272] width 8 height 7
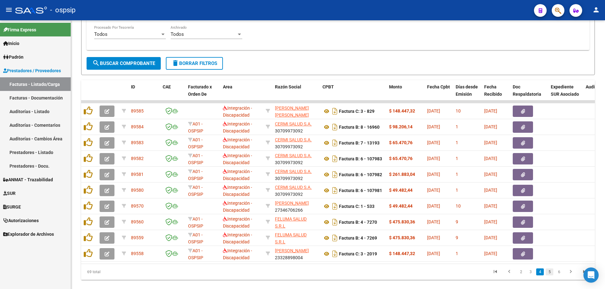
click at [552, 275] on link "5" at bounding box center [550, 272] width 8 height 7
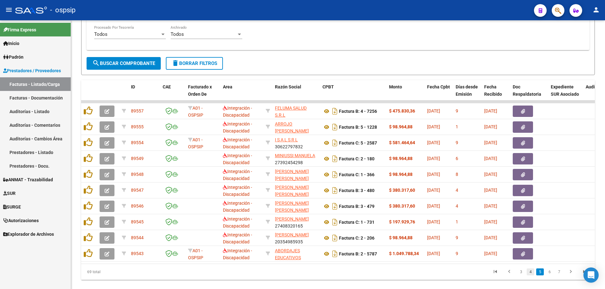
click at [531, 276] on link "4" at bounding box center [531, 272] width 8 height 7
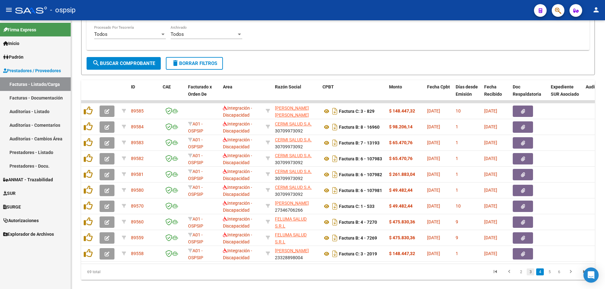
click at [530, 276] on link "3" at bounding box center [531, 272] width 8 height 7
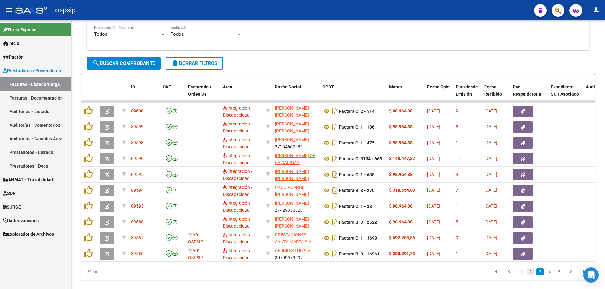
click at [529, 276] on link "2" at bounding box center [531, 272] width 8 height 7
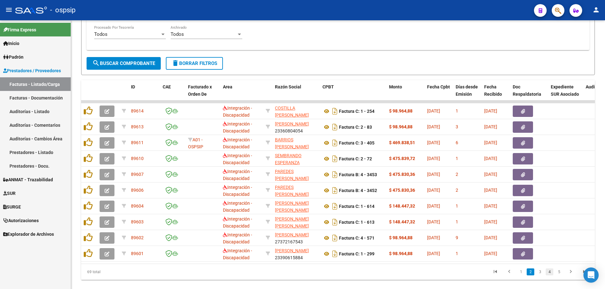
click at [548, 276] on link "4" at bounding box center [550, 272] width 8 height 7
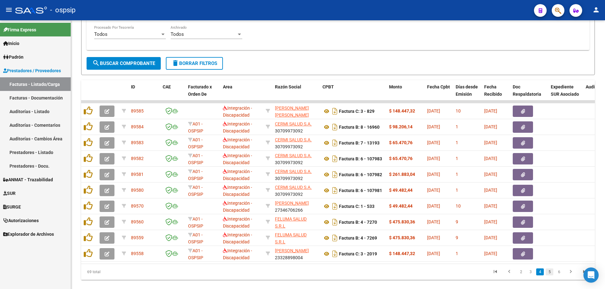
click at [551, 276] on link "5" at bounding box center [550, 272] width 8 height 7
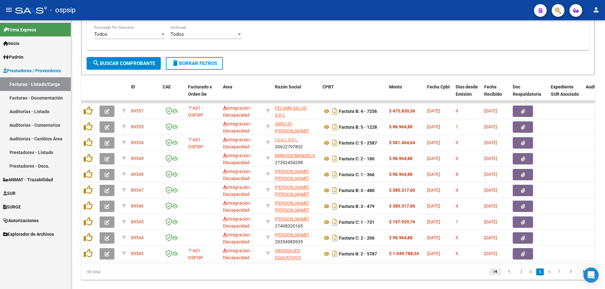
click at [496, 277] on icon "go to first page" at bounding box center [495, 273] width 8 height 8
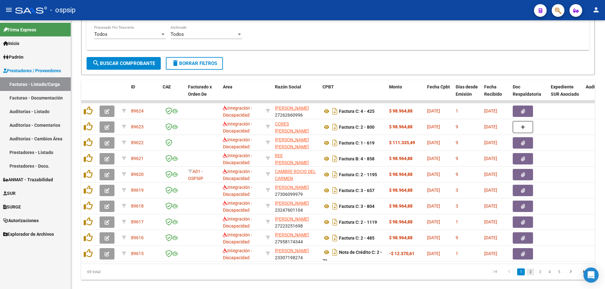
click at [533, 276] on link "2" at bounding box center [531, 272] width 8 height 7
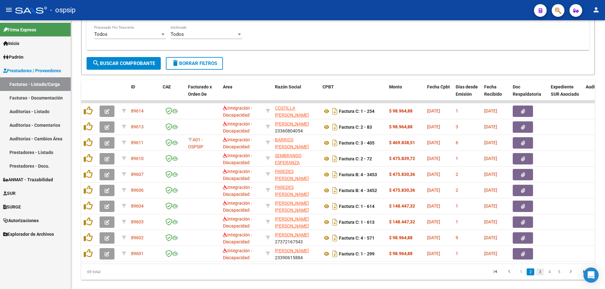
click at [540, 276] on link "3" at bounding box center [540, 272] width 8 height 7
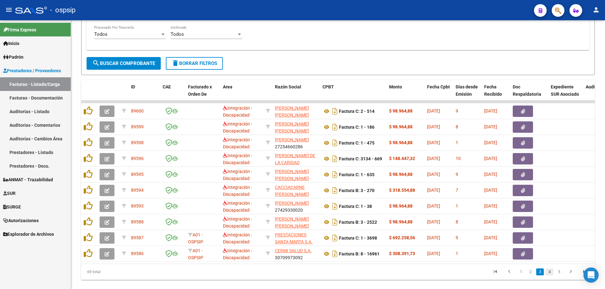
click at [550, 276] on link "4" at bounding box center [550, 272] width 8 height 7
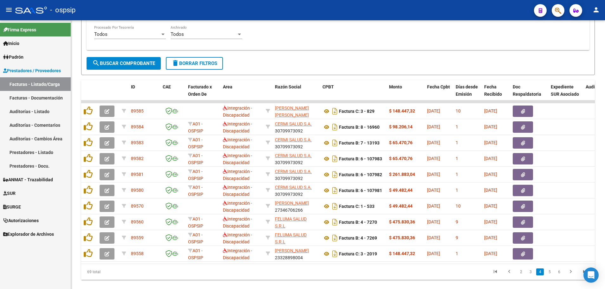
click at [550, 276] on link "5" at bounding box center [550, 272] width 8 height 7
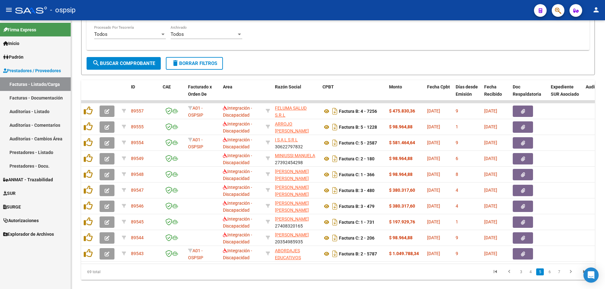
click at [550, 276] on link "6" at bounding box center [550, 272] width 8 height 7
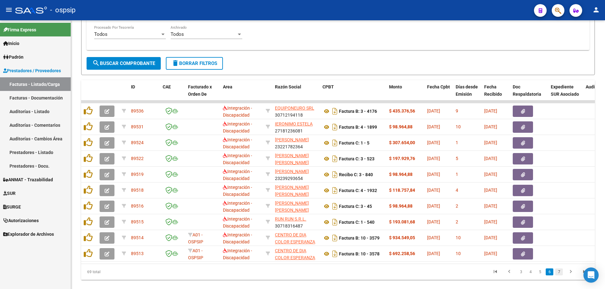
click at [561, 276] on link "7" at bounding box center [559, 272] width 8 height 7
